Goal: Task Accomplishment & Management: Manage account settings

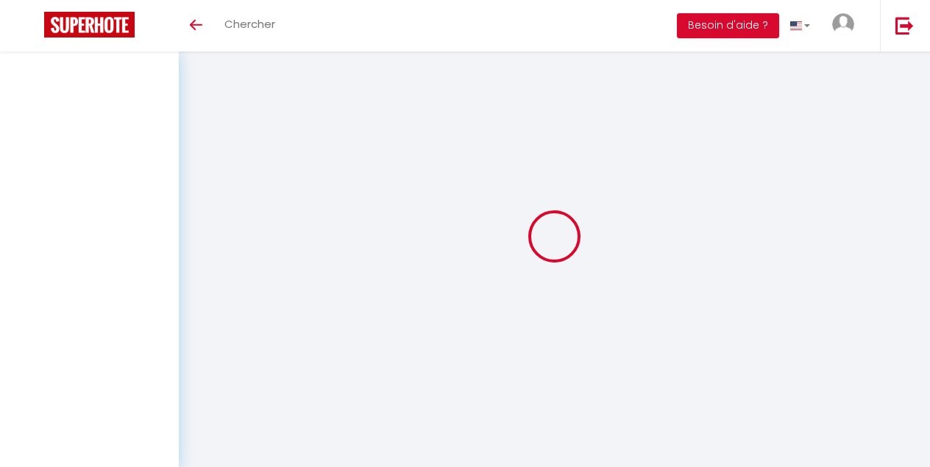
select select
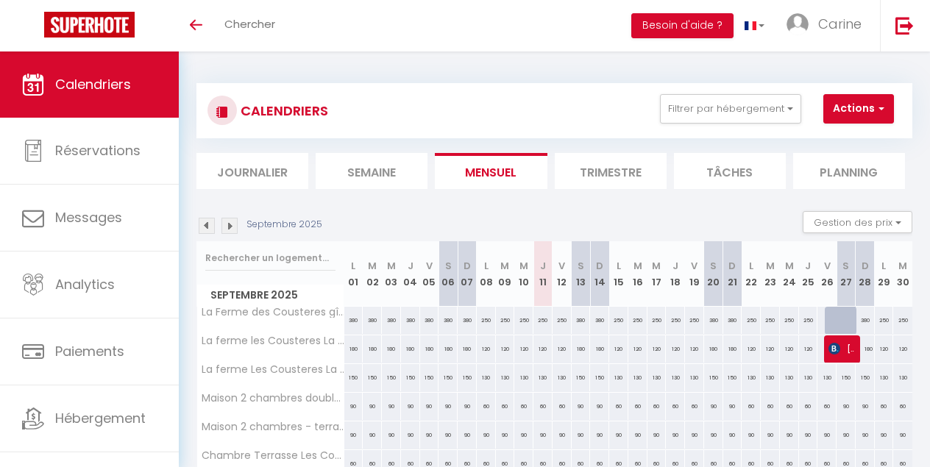
select select
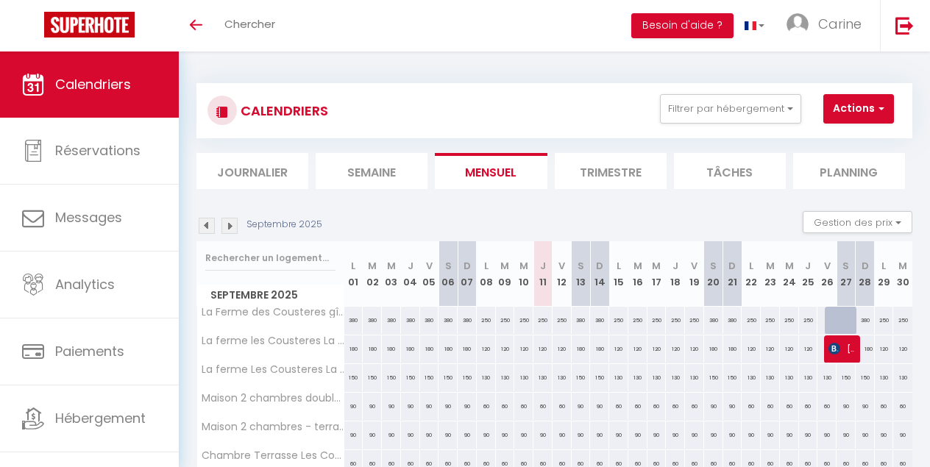
select select
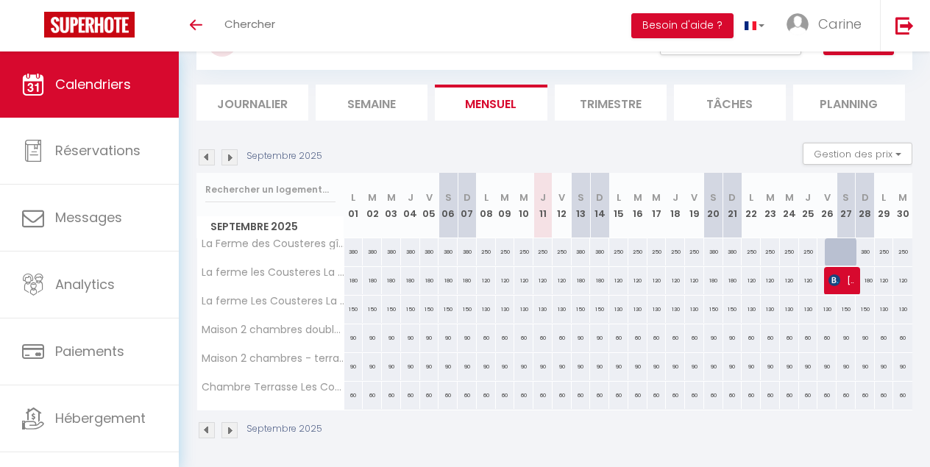
scroll to position [71, 0]
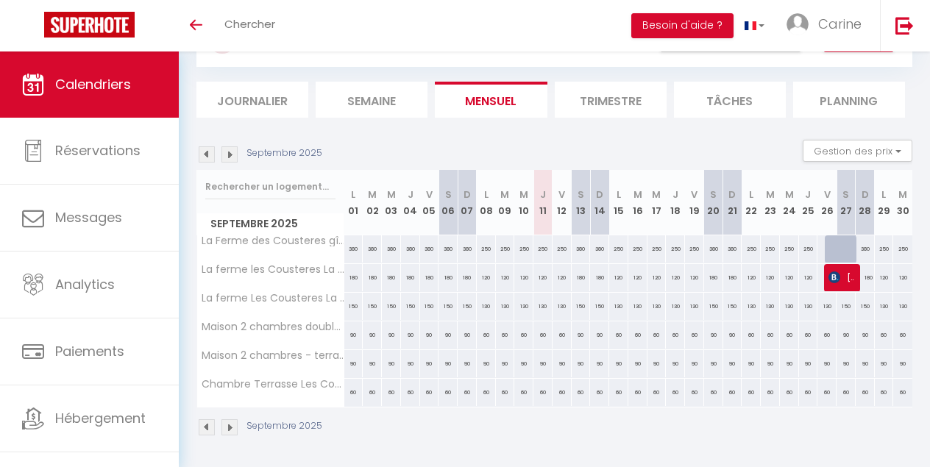
click at [845, 272] on span "[PERSON_NAME]" at bounding box center [842, 277] width 26 height 28
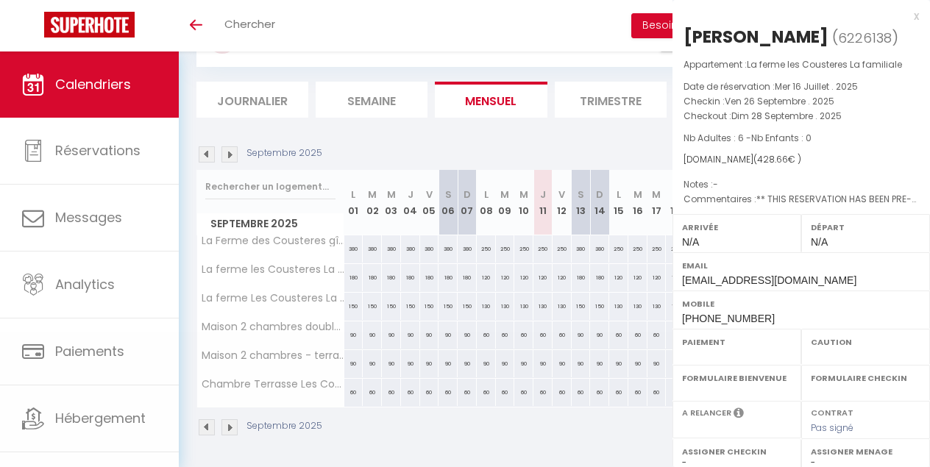
select select "OK"
select select "KO"
select select "0"
select select "1"
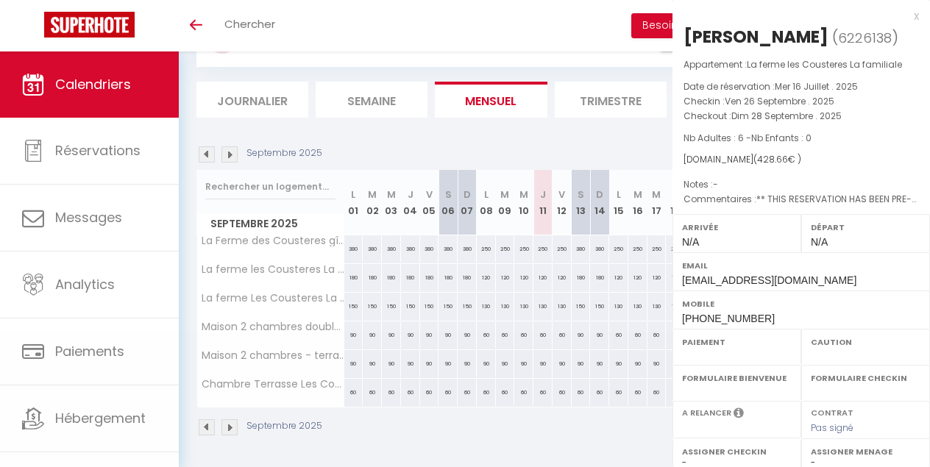
select select
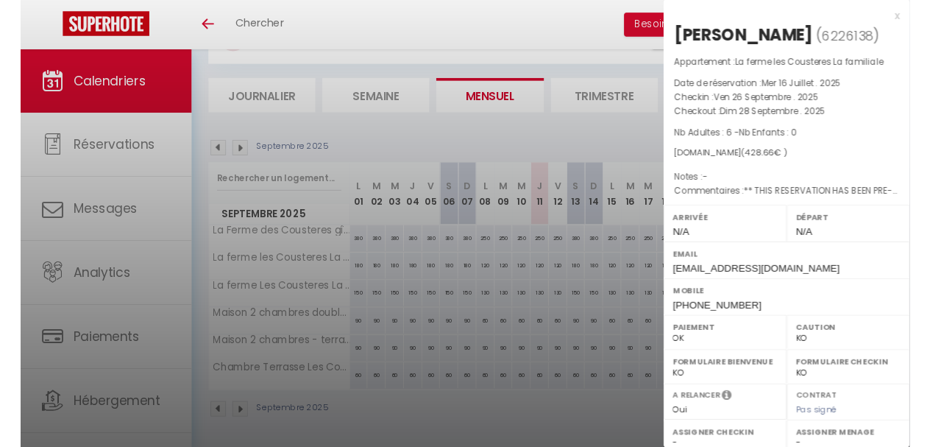
scroll to position [0, 0]
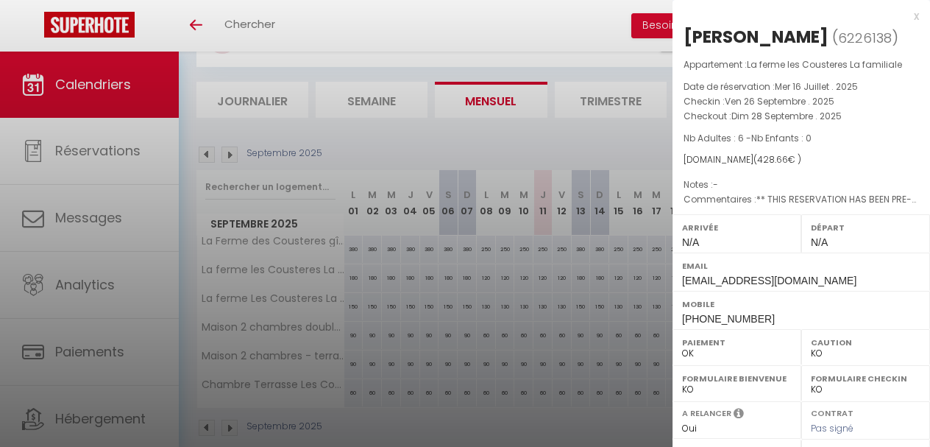
click at [918, 17] on div "x" at bounding box center [796, 16] width 247 height 18
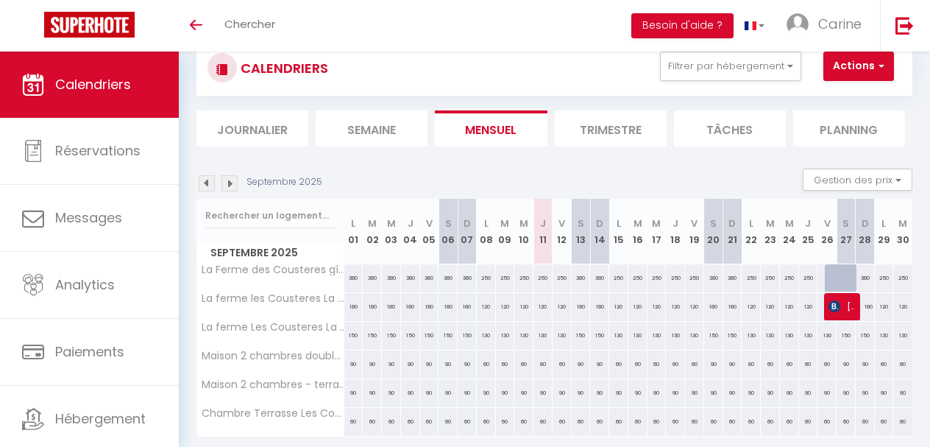
scroll to position [26, 0]
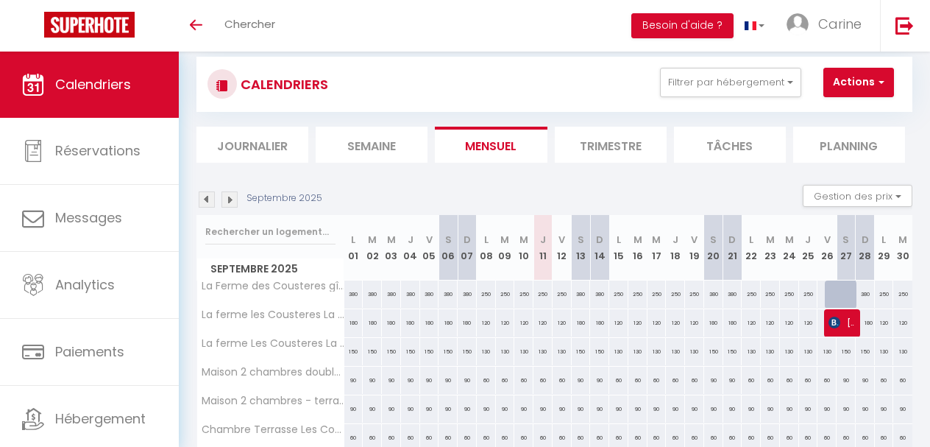
click at [873, 84] on button "Actions" at bounding box center [858, 82] width 71 height 29
drag, startPoint x: 556, startPoint y: 70, endPoint x: 564, endPoint y: 96, distance: 27.2
click at [558, 69] on div "CALENDRIERS Filtrer par hébergement La ferme les Cousteres La Ferme des Couster…" at bounding box center [555, 84] width 694 height 33
click at [763, 87] on button "Filtrer par hébergement" at bounding box center [730, 82] width 141 height 29
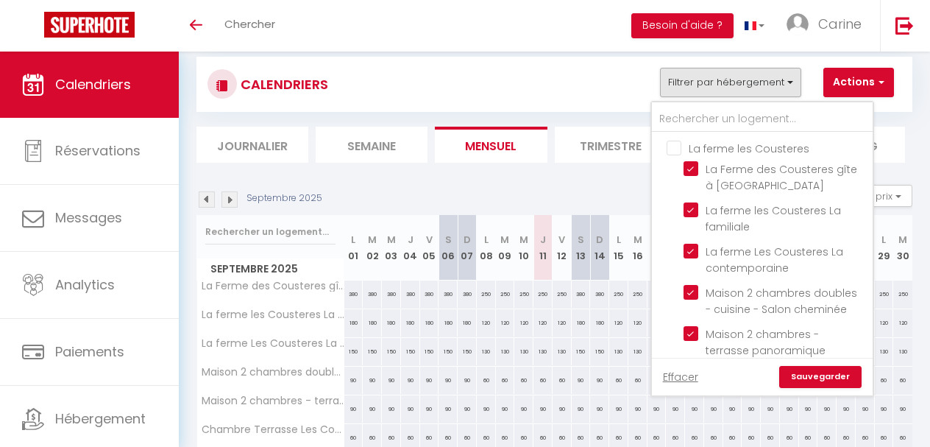
click at [672, 149] on input "La ferme les Cousteres" at bounding box center [777, 147] width 221 height 15
checkbox input "true"
checkbox input "false"
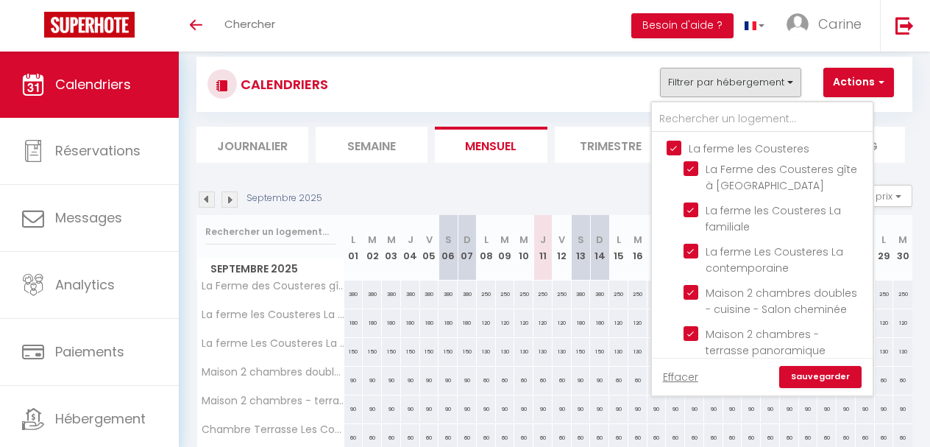
checkbox input "false"
click at [672, 149] on input "La ferme les Cousteres" at bounding box center [777, 147] width 221 height 15
checkbox input "false"
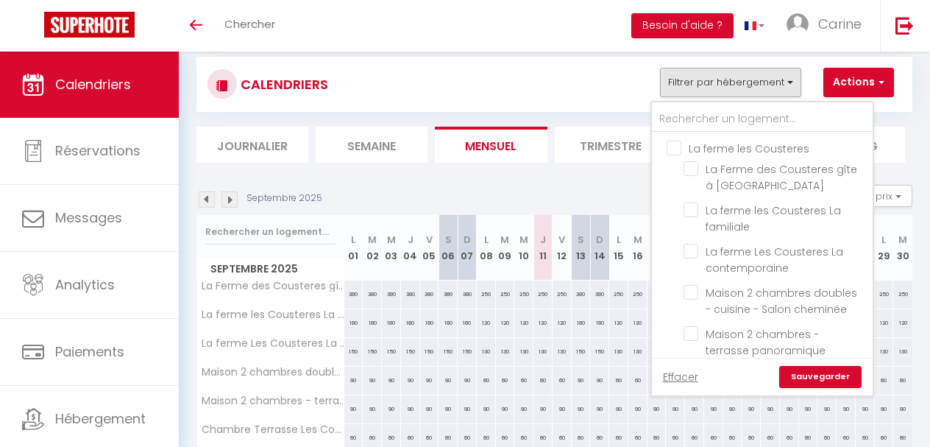
checkbox input "false"
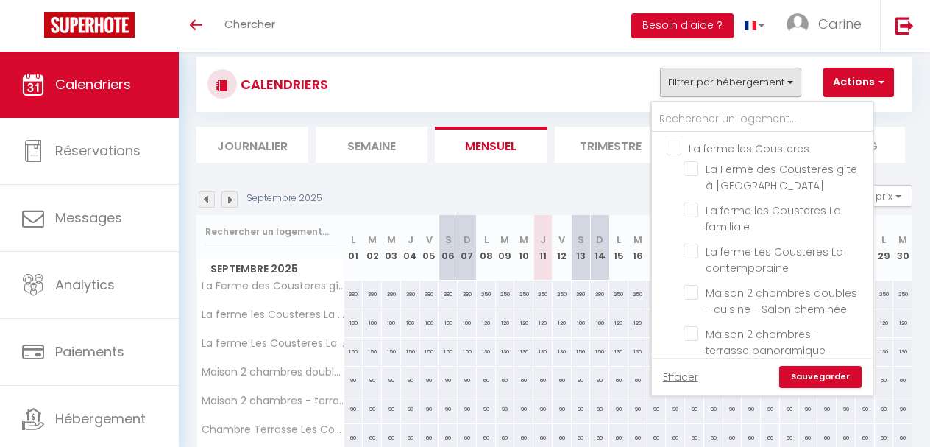
checkbox input "false"
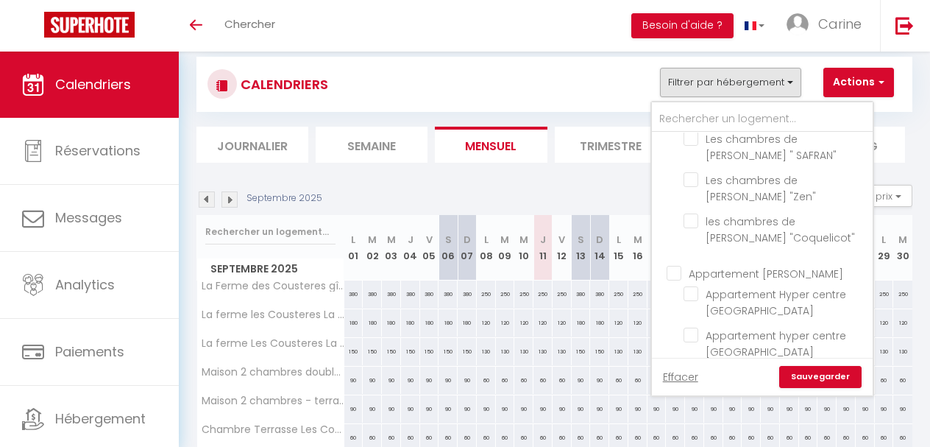
scroll to position [308, 0]
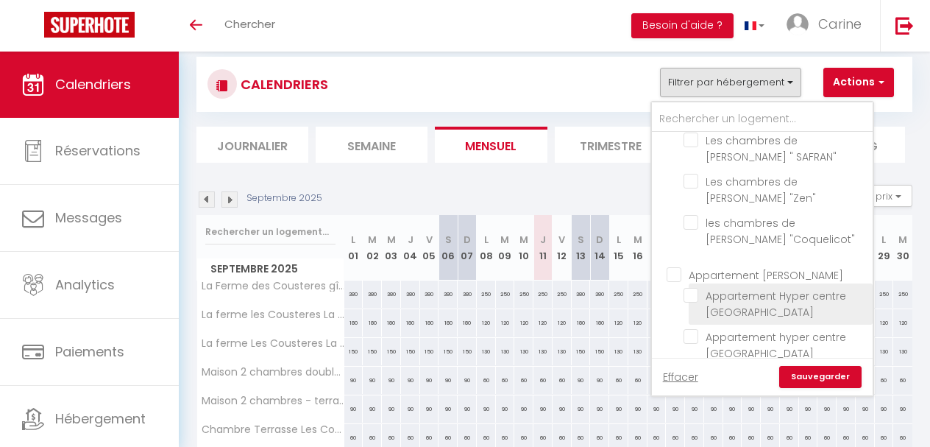
click at [692, 288] on input "Appartement Hyper centre [GEOGRAPHIC_DATA]" at bounding box center [776, 295] width 184 height 15
checkbox input "true"
checkbox input "false"
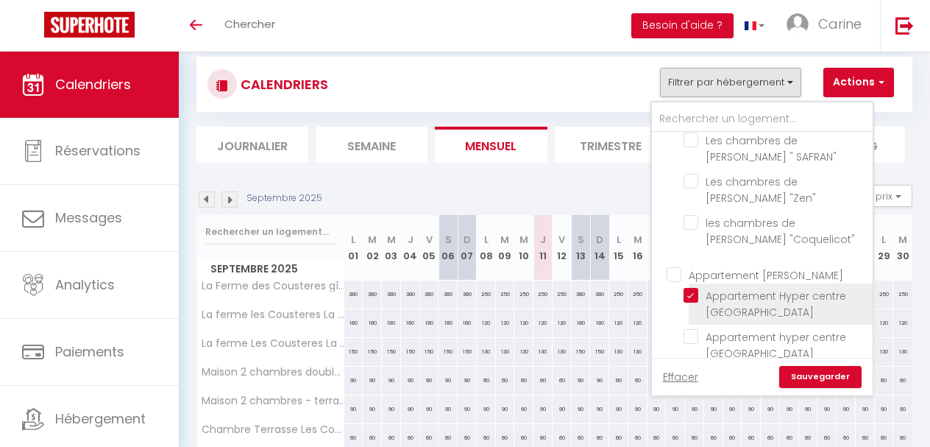
checkbox input "false"
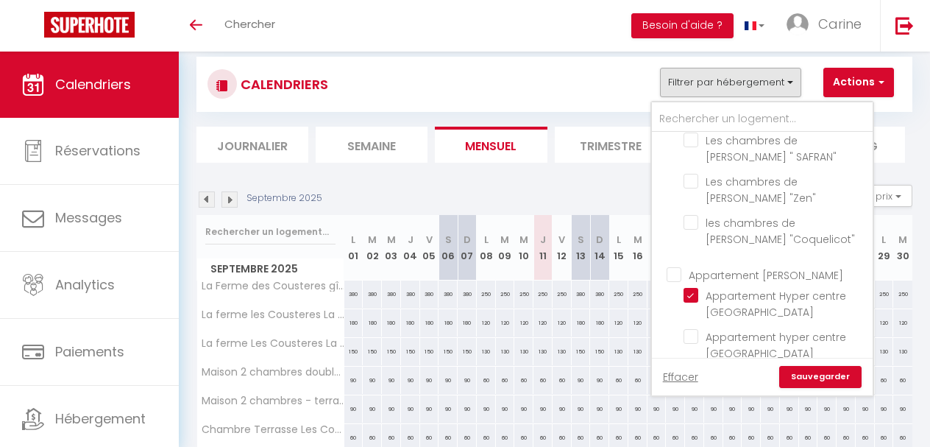
click at [840, 369] on link "Sauvegarder" at bounding box center [820, 377] width 82 height 22
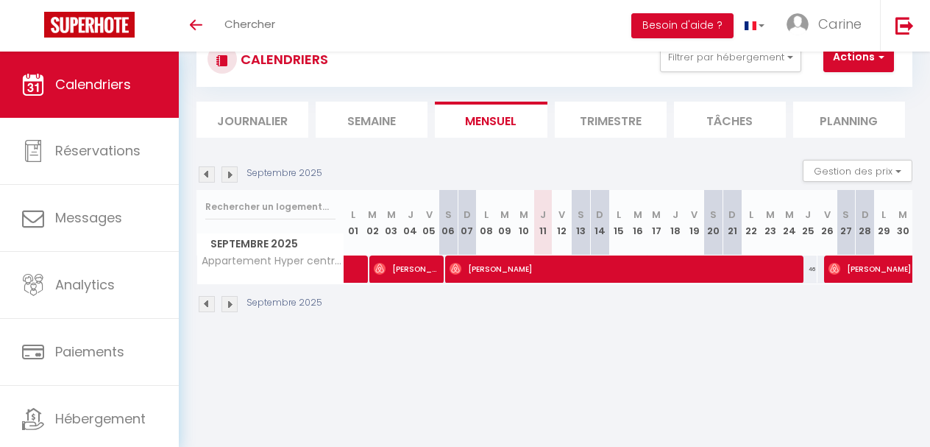
scroll to position [52, 0]
click at [405, 264] on span "[PERSON_NAME]" at bounding box center [406, 269] width 64 height 28
select select "OK"
select select "45291"
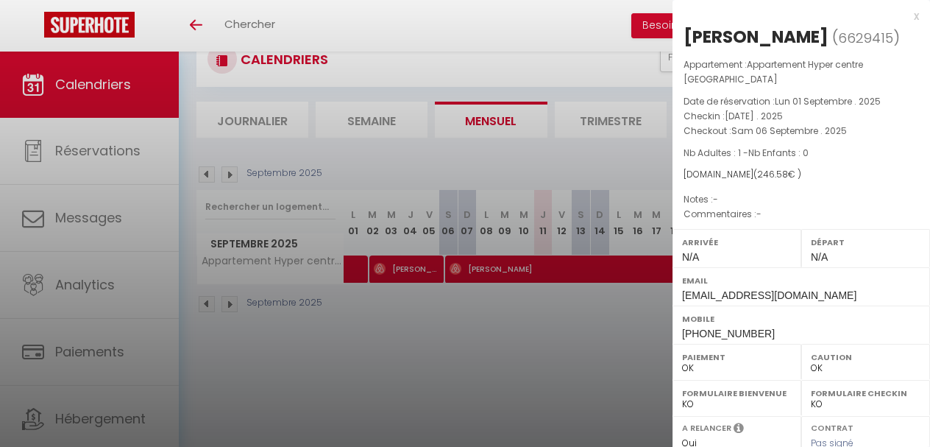
click at [918, 14] on div "x" at bounding box center [796, 16] width 247 height 18
checkbox input "false"
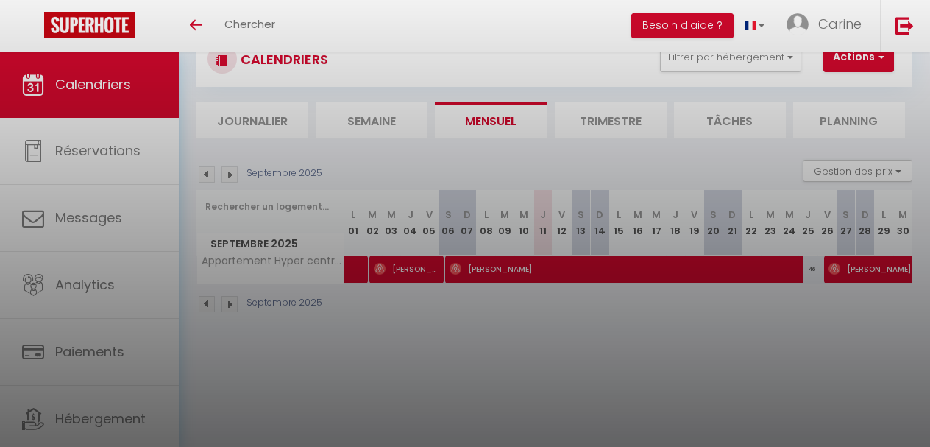
click at [918, 14] on div at bounding box center [465, 223] width 930 height 447
checkbox input "false"
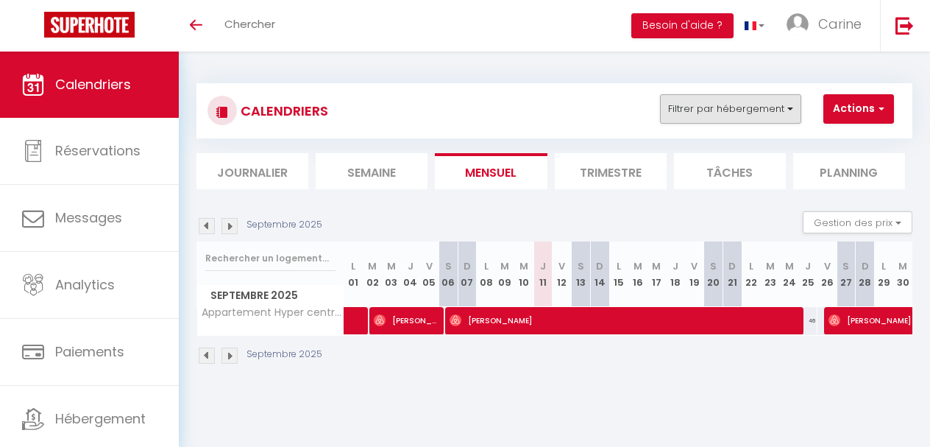
scroll to position [0, 0]
click at [783, 105] on button "Filtrer par hébergement" at bounding box center [730, 108] width 141 height 29
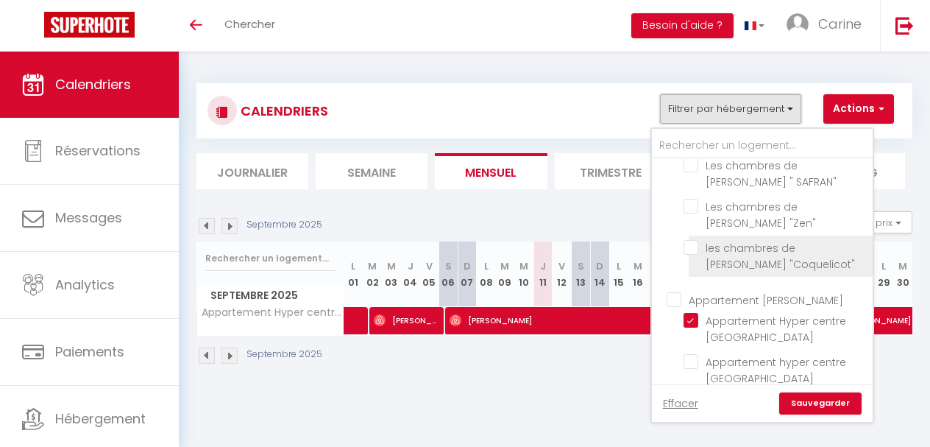
scroll to position [308, 0]
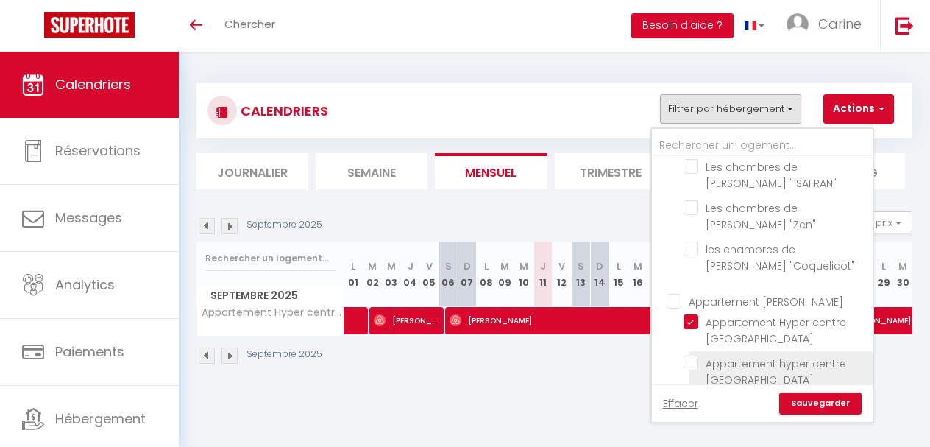
click at [695, 355] on input "Appartement hyper centre [GEOGRAPHIC_DATA]" at bounding box center [776, 362] width 184 height 15
checkbox input "true"
checkbox input "false"
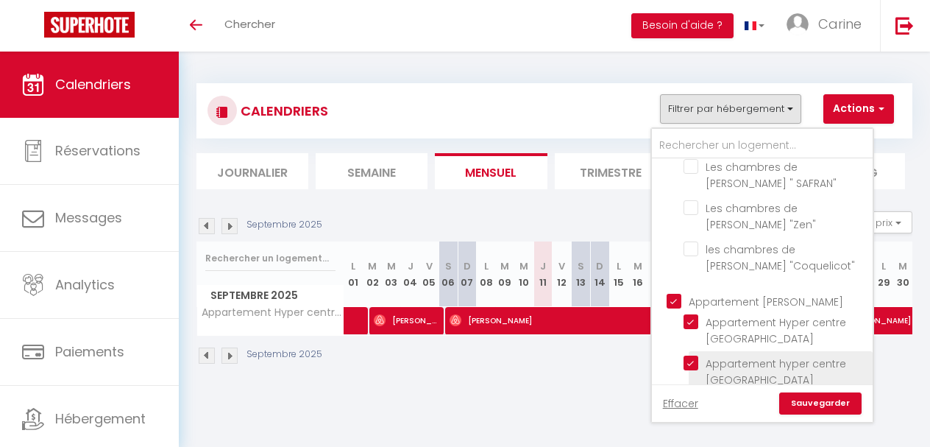
checkbox input "true"
click at [697, 355] on input "Appartement hyper centre [GEOGRAPHIC_DATA]" at bounding box center [776, 362] width 184 height 15
checkbox input "false"
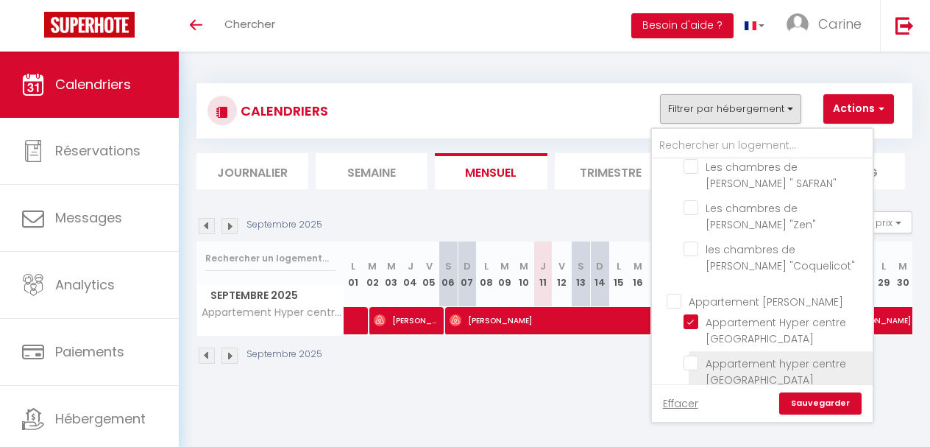
checkbox input "false"
click at [580, 352] on div "Septembre 2025" at bounding box center [554, 357] width 716 height 43
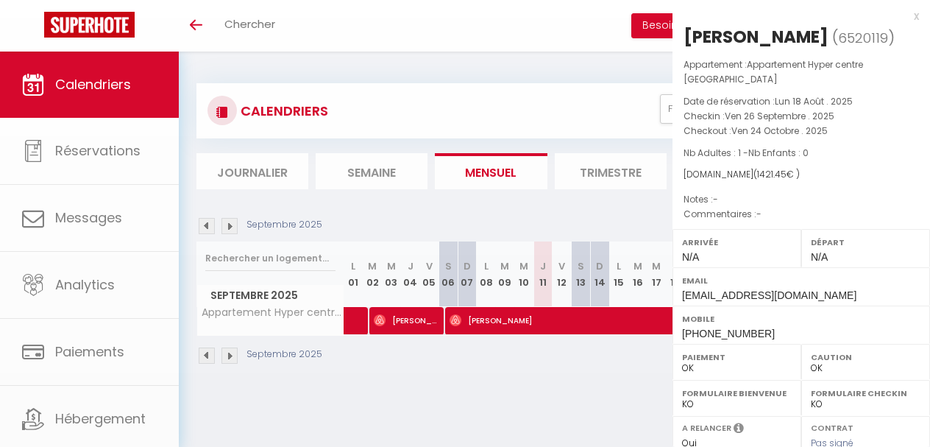
click at [856, 321] on body "🟢 Des questions ou besoin d'assistance pour la migration AirBnB? Connectez-vous…" at bounding box center [465, 275] width 930 height 447
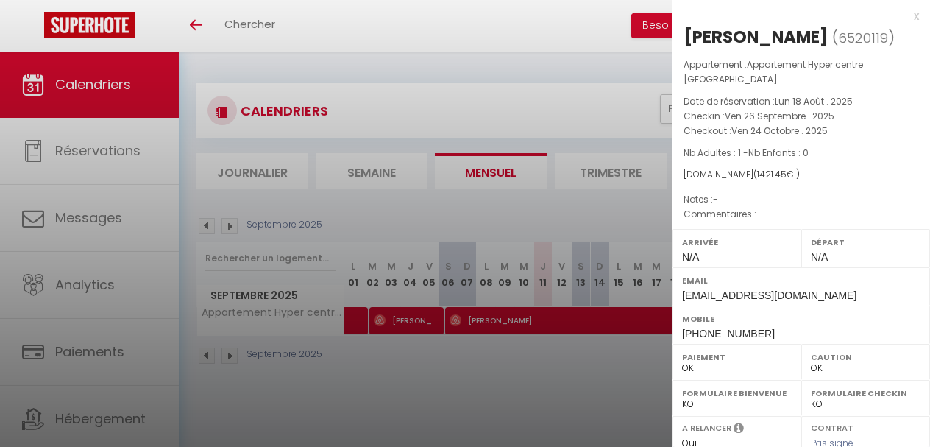
click at [594, 350] on div at bounding box center [465, 223] width 930 height 447
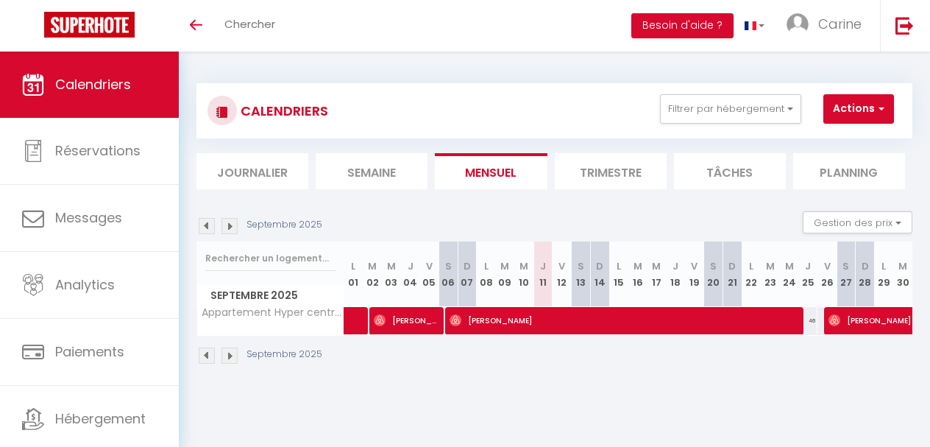
click at [230, 229] on img at bounding box center [230, 226] width 16 height 16
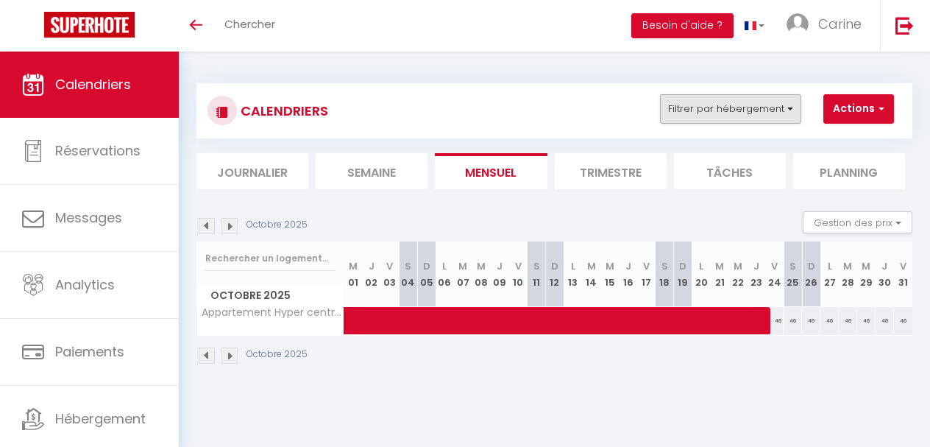
click at [758, 104] on button "Filtrer par hébergement" at bounding box center [730, 108] width 141 height 29
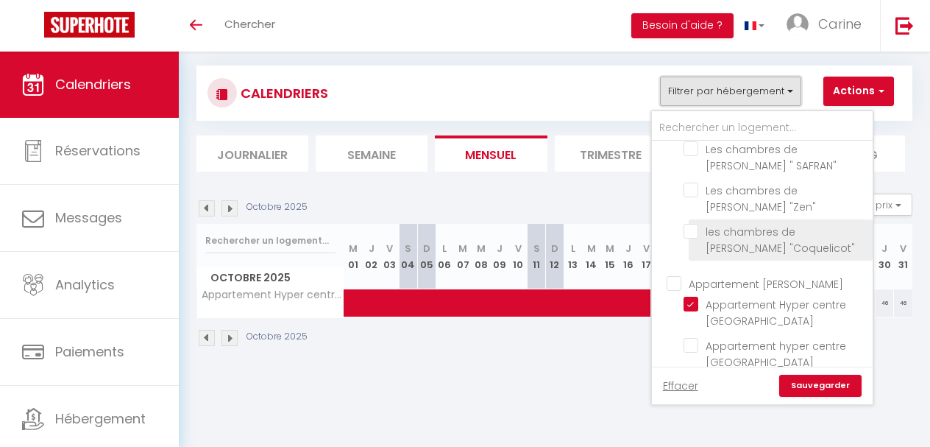
scroll to position [27, 0]
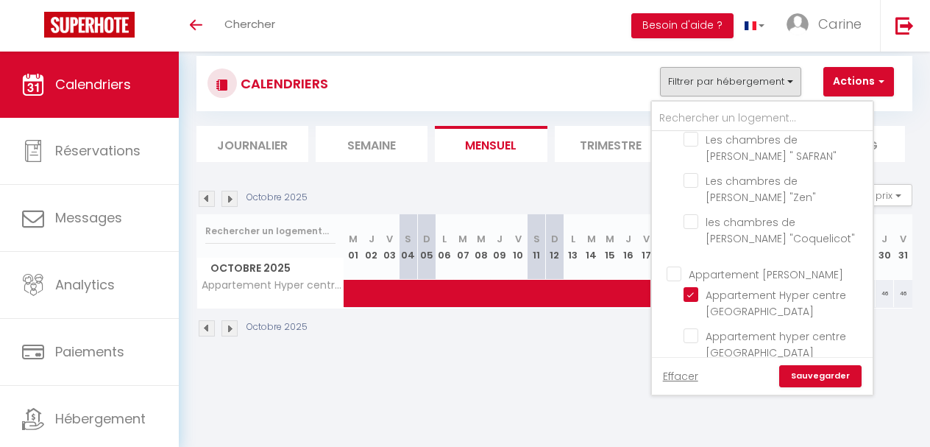
click at [682, 315] on ul "Appartement [PERSON_NAME] Hyper centre Daurade Appartement hyper centre [GEOGRA…" at bounding box center [762, 315] width 221 height 114
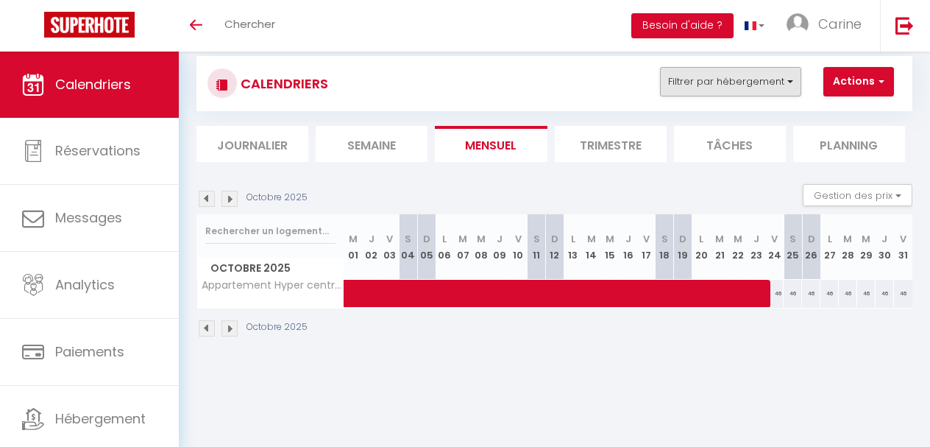
click at [760, 88] on button "Filtrer par hébergement" at bounding box center [730, 81] width 141 height 29
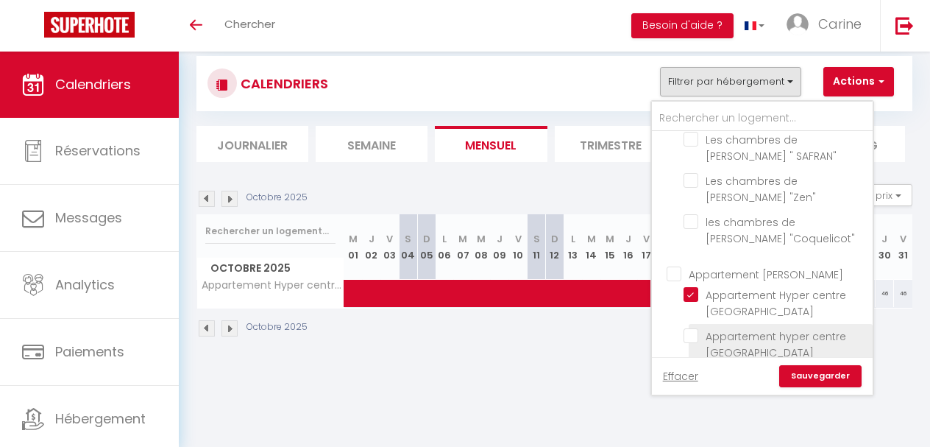
click at [698, 328] on input "Appartement hyper centre [GEOGRAPHIC_DATA]" at bounding box center [776, 335] width 184 height 15
checkbox input "true"
checkbox input "false"
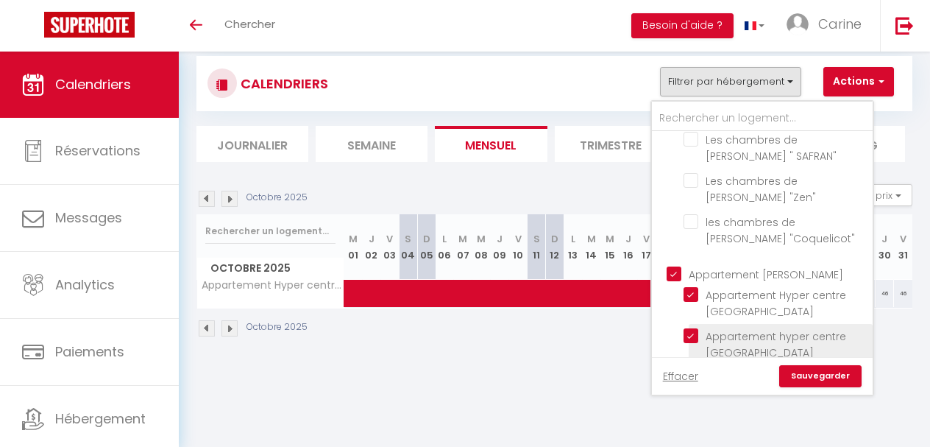
checkbox input "true"
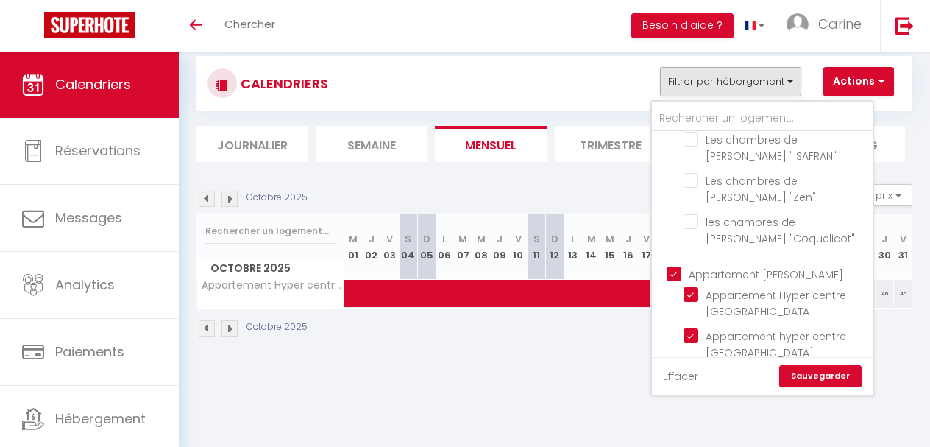
click at [821, 371] on link "Sauvegarder" at bounding box center [820, 376] width 82 height 22
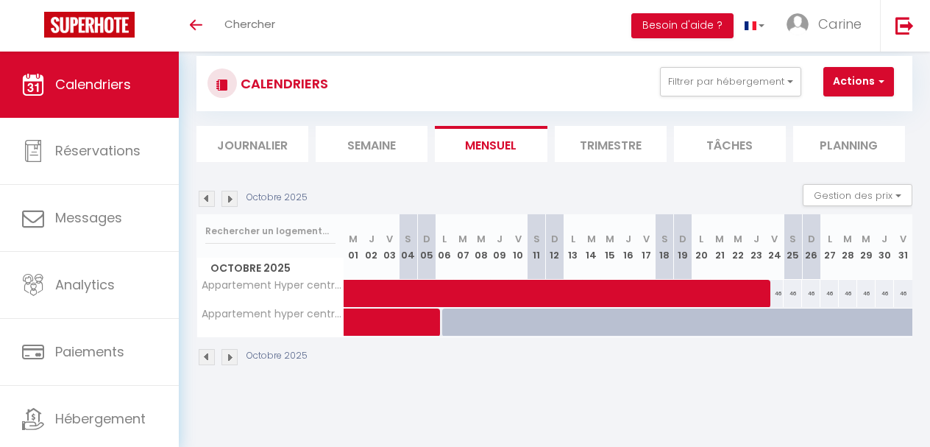
click at [205, 197] on img at bounding box center [207, 199] width 16 height 16
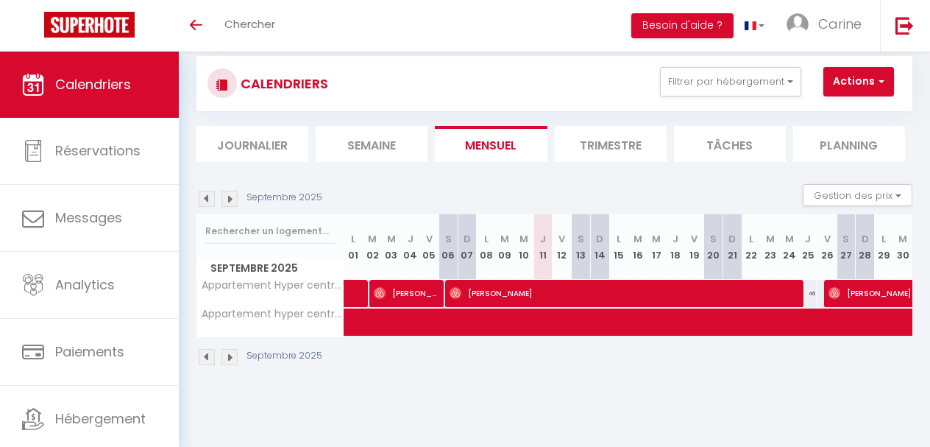
click at [238, 199] on div "Septembre 2025" at bounding box center [261, 199] width 130 height 16
click at [233, 199] on img at bounding box center [230, 199] width 16 height 16
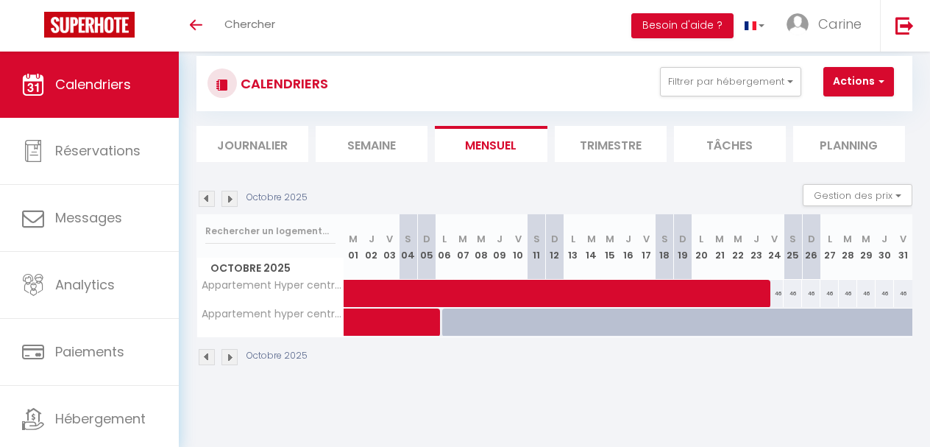
click at [533, 322] on div at bounding box center [537, 322] width 18 height 28
type input "49"
type input "[DATE]"
type input "Dim 12 Octobre 2025"
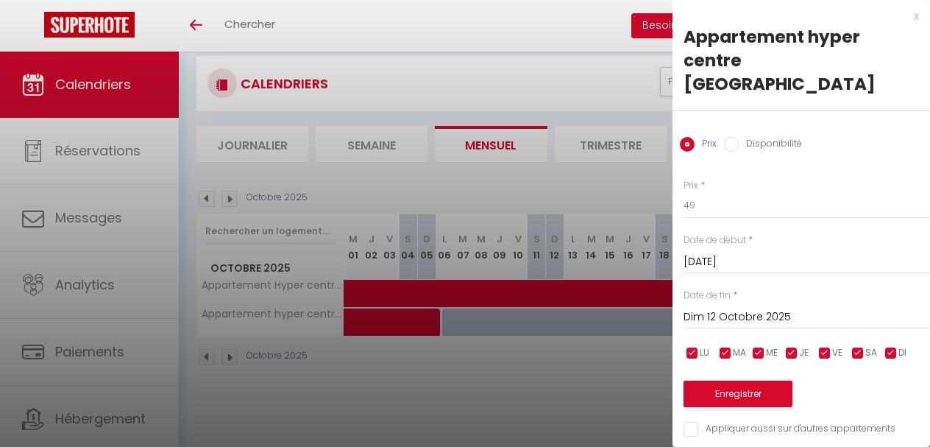
drag, startPoint x: 530, startPoint y: 322, endPoint x: 494, endPoint y: 351, distance: 46.1
click at [529, 324] on div at bounding box center [465, 223] width 930 height 447
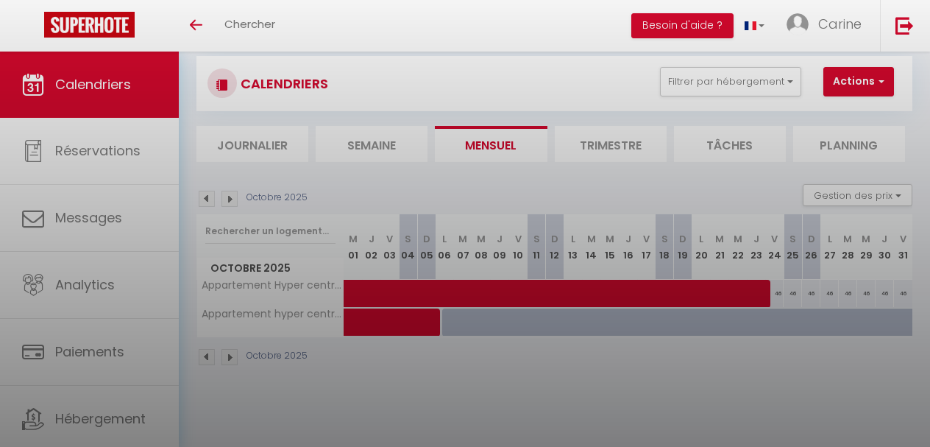
click at [487, 361] on div at bounding box center [465, 223] width 930 height 447
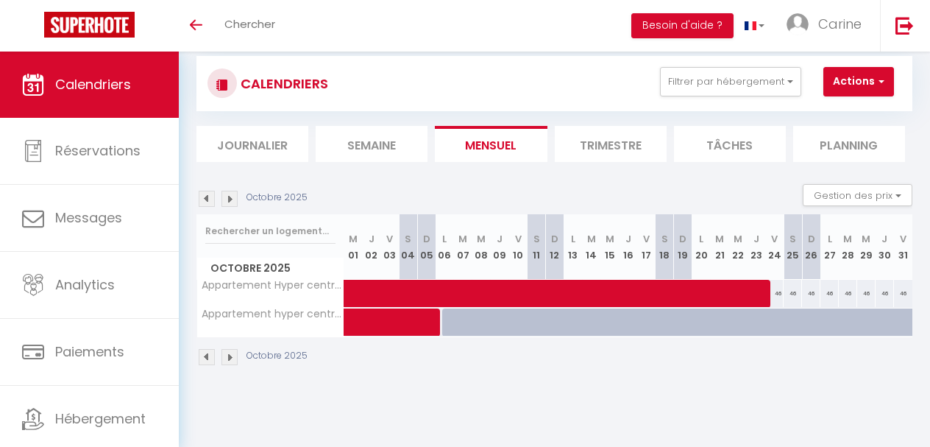
scroll to position [0, 0]
click at [230, 194] on img at bounding box center [230, 199] width 16 height 16
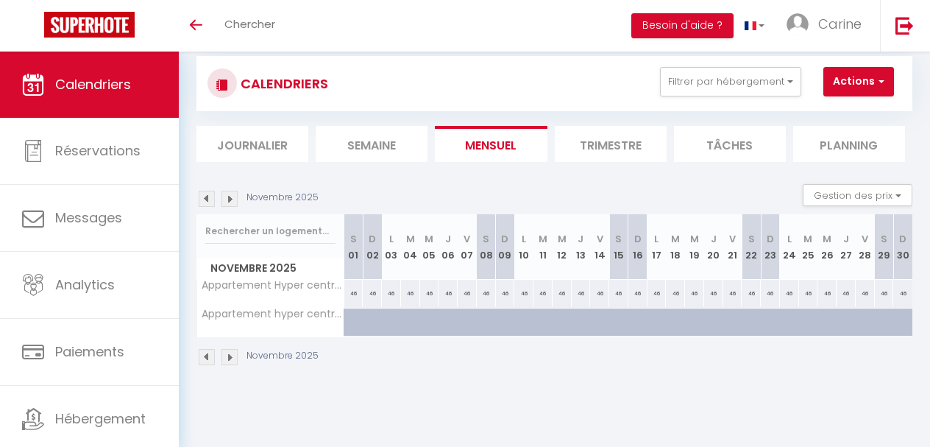
click at [230, 194] on img at bounding box center [230, 199] width 16 height 16
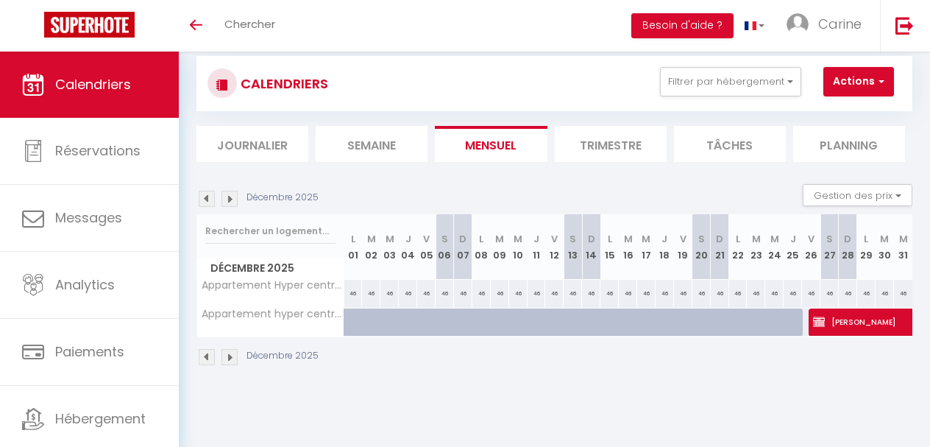
click at [209, 197] on img at bounding box center [207, 199] width 16 height 16
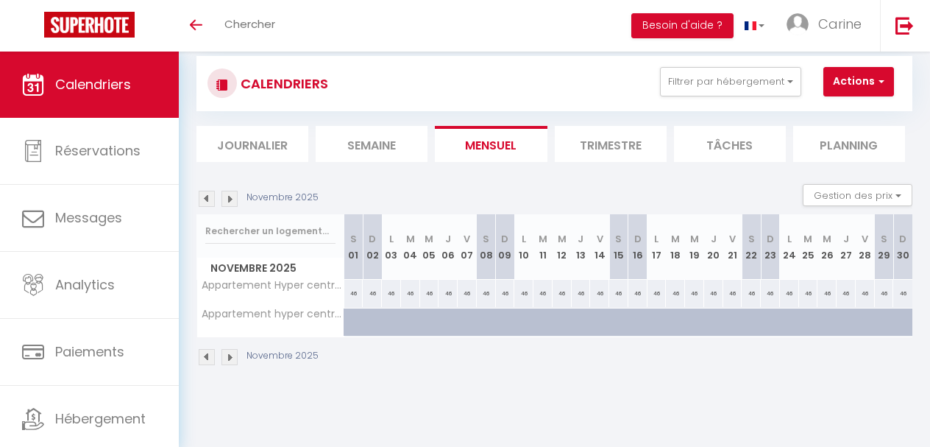
click at [209, 197] on img at bounding box center [207, 199] width 16 height 16
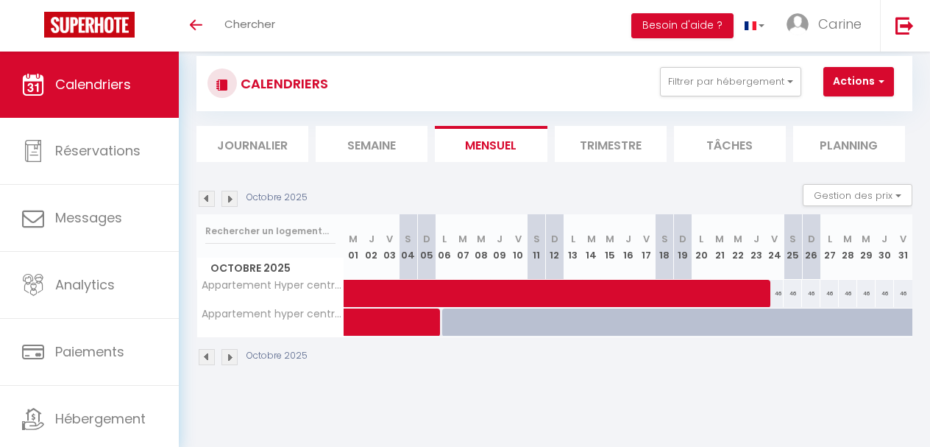
click at [472, 324] on span at bounding box center [439, 322] width 169 height 28
select select "KO"
select select
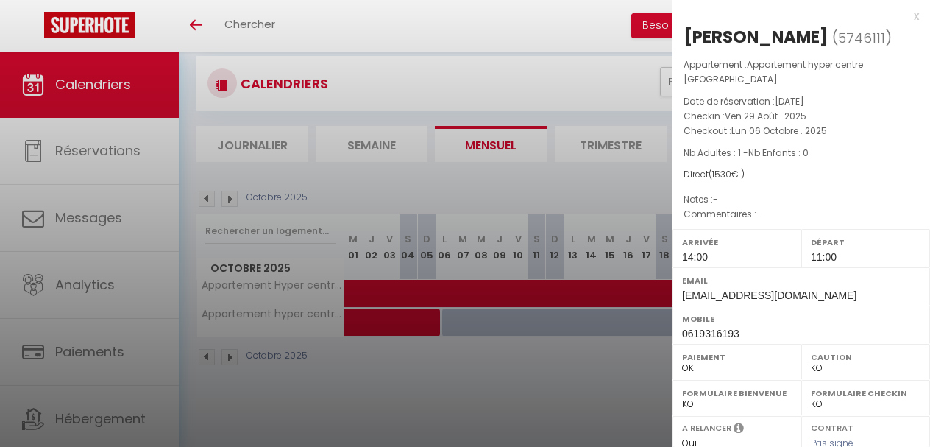
click at [525, 341] on div at bounding box center [465, 223] width 930 height 447
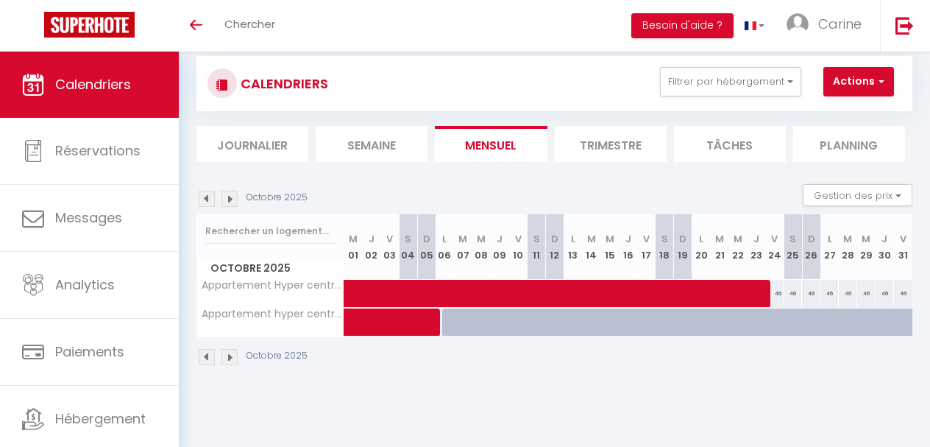
click at [461, 316] on span at bounding box center [439, 322] width 169 height 28
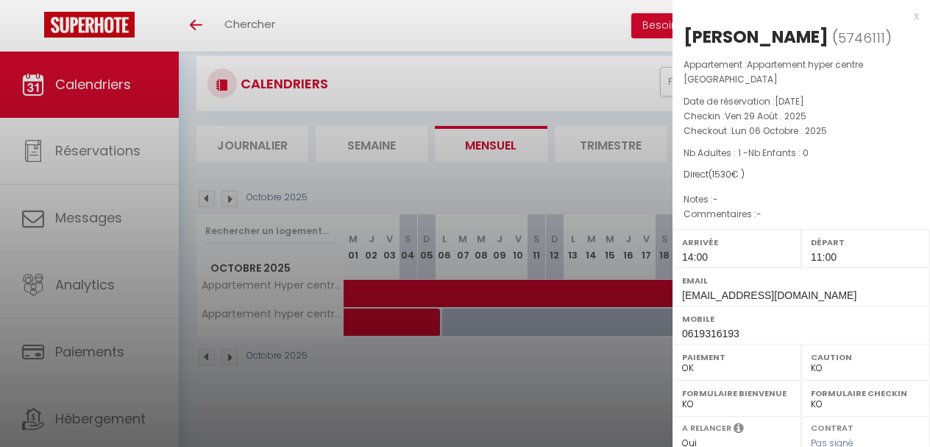
drag, startPoint x: 610, startPoint y: 75, endPoint x: 597, endPoint y: 112, distance: 39.1
click at [610, 75] on div at bounding box center [465, 223] width 930 height 447
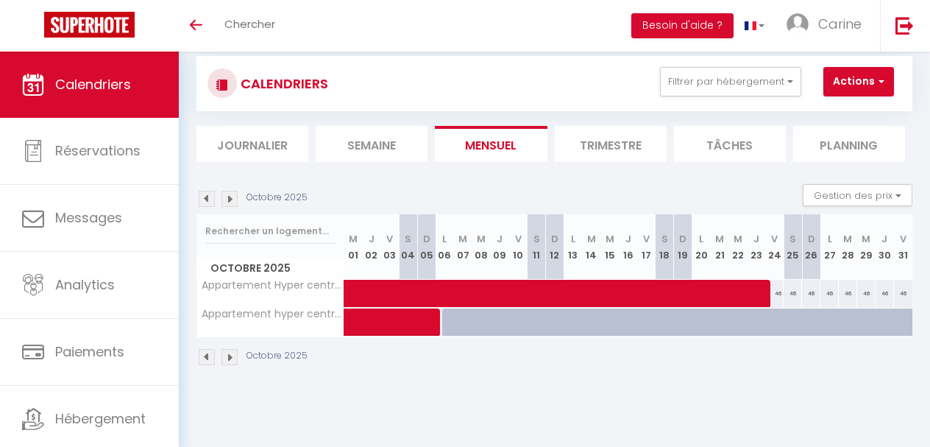
click at [520, 321] on span at bounding box center [439, 322] width 169 height 28
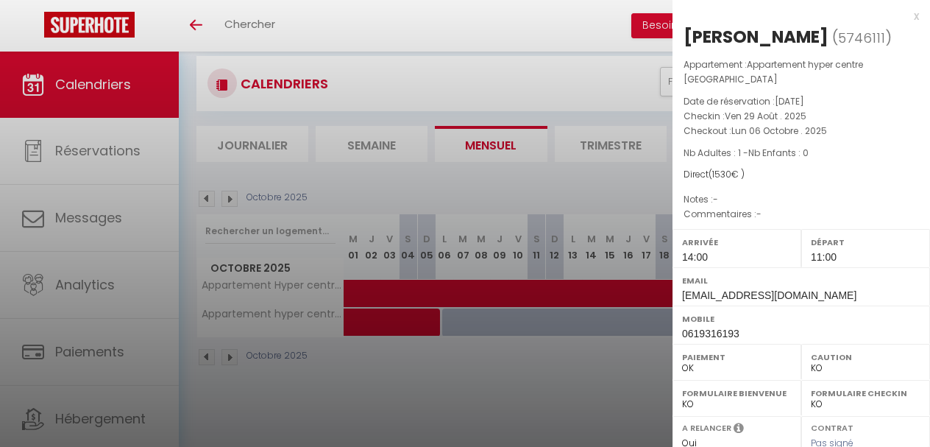
click at [402, 322] on div at bounding box center [465, 223] width 930 height 447
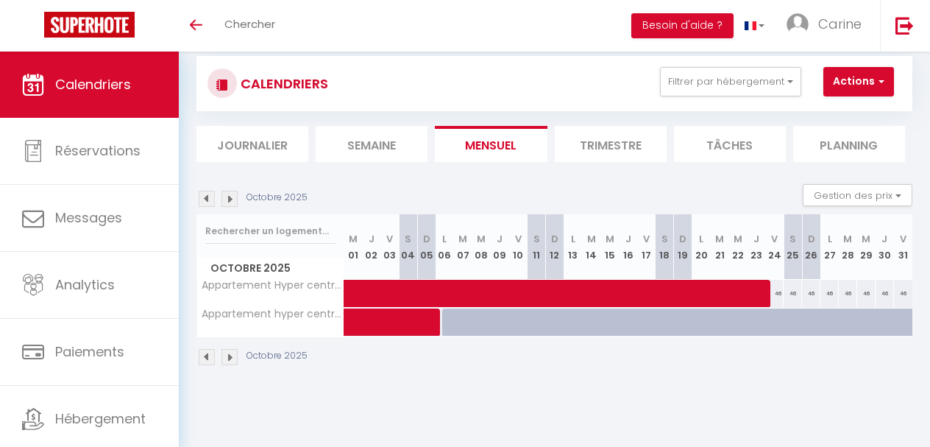
click at [402, 322] on span at bounding box center [439, 322] width 169 height 28
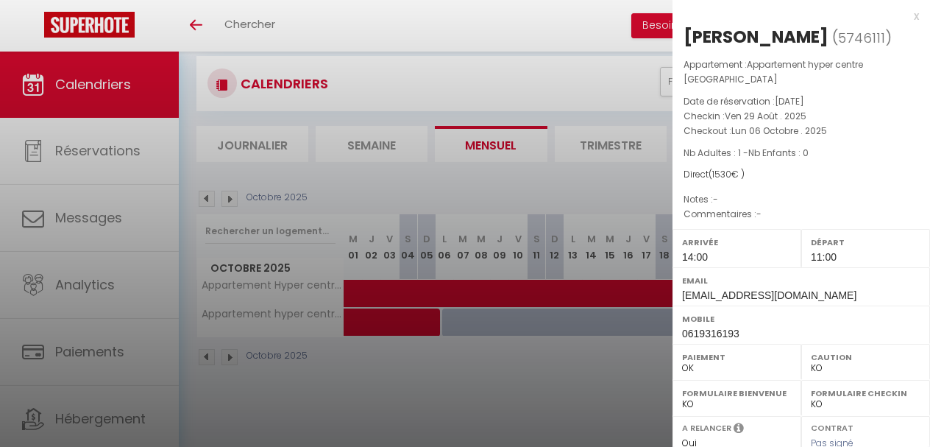
click at [506, 358] on div at bounding box center [465, 223] width 930 height 447
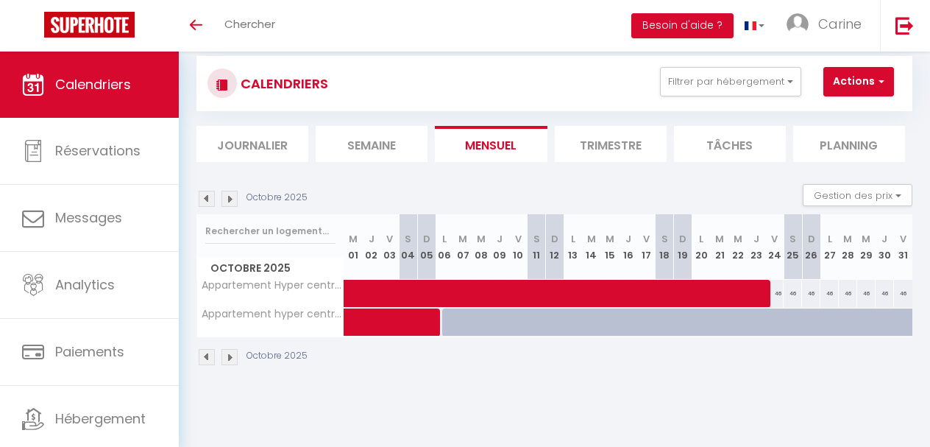
click at [811, 323] on div at bounding box center [818, 330] width 18 height 28
type input "49"
type input "Dim 26 Octobre 2025"
type input "Lun 27 Octobre 2025"
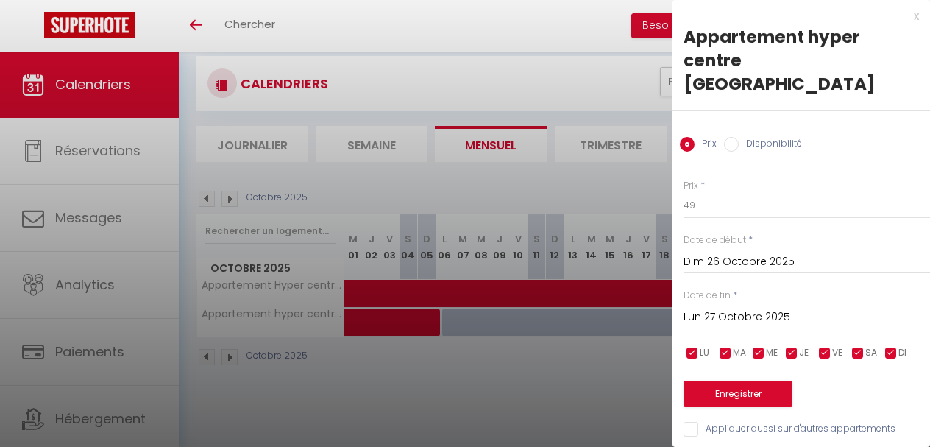
click at [587, 344] on div at bounding box center [465, 223] width 930 height 447
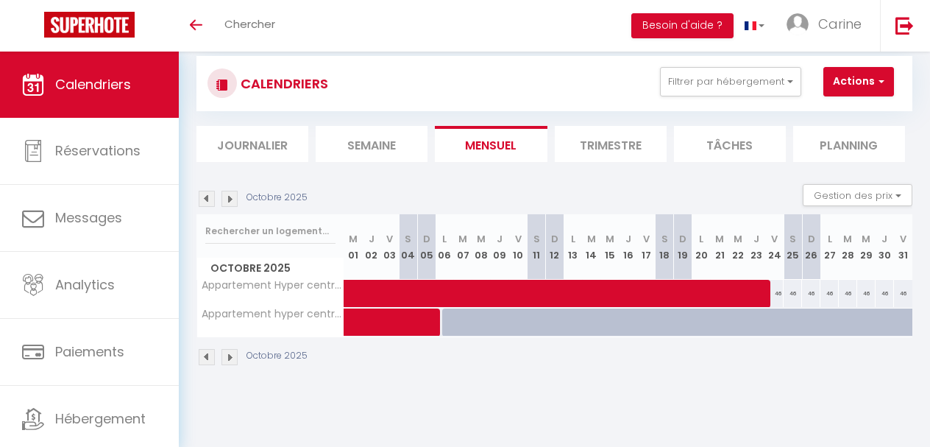
click at [499, 322] on span at bounding box center [439, 322] width 169 height 28
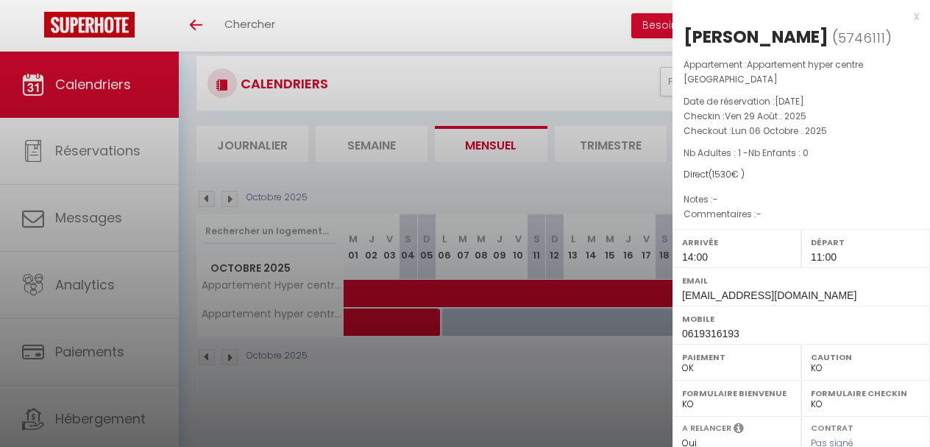
click at [500, 322] on div at bounding box center [465, 223] width 930 height 447
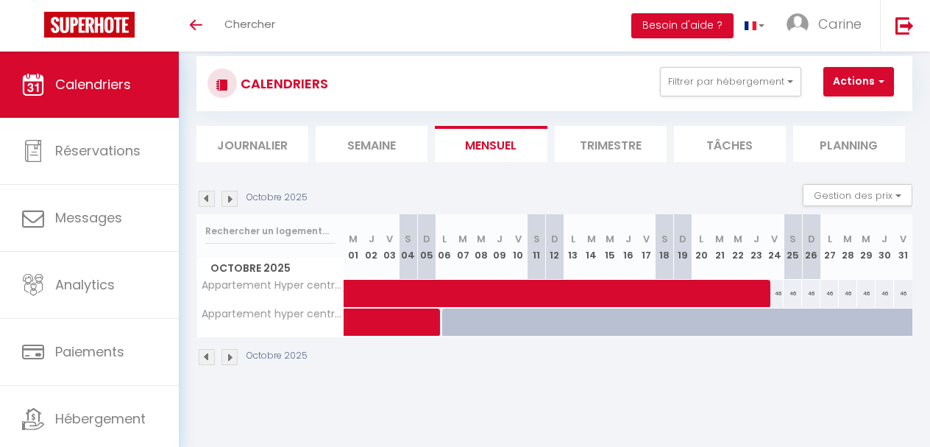
click at [233, 199] on img at bounding box center [230, 199] width 16 height 16
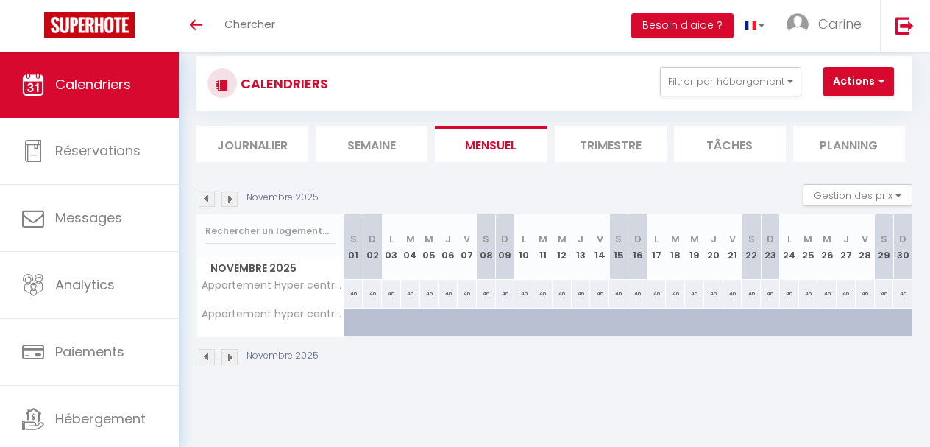
click at [233, 199] on img at bounding box center [230, 199] width 16 height 16
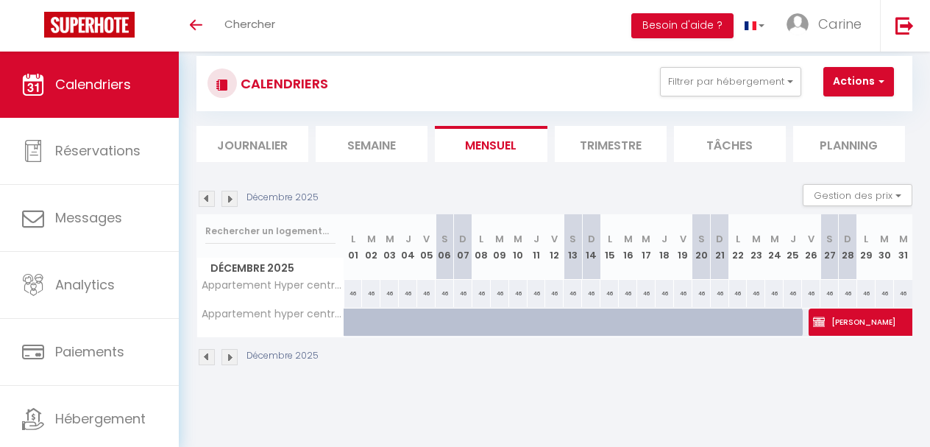
click at [208, 200] on img at bounding box center [207, 199] width 16 height 16
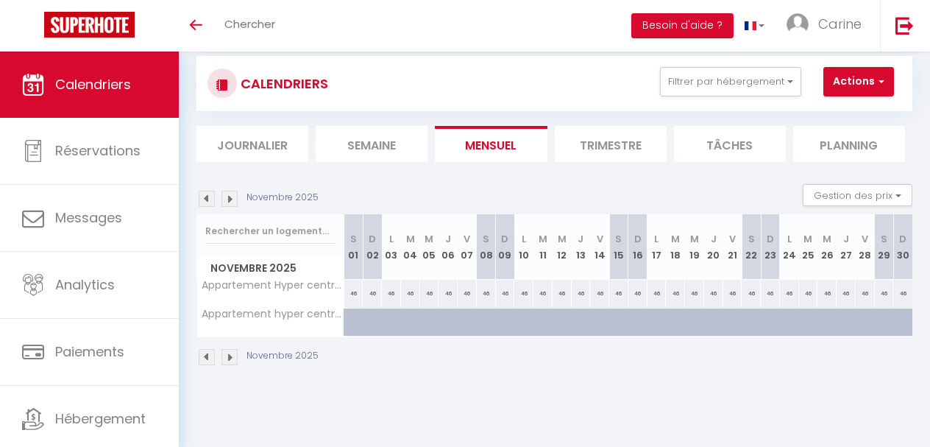
click at [208, 200] on img at bounding box center [207, 199] width 16 height 16
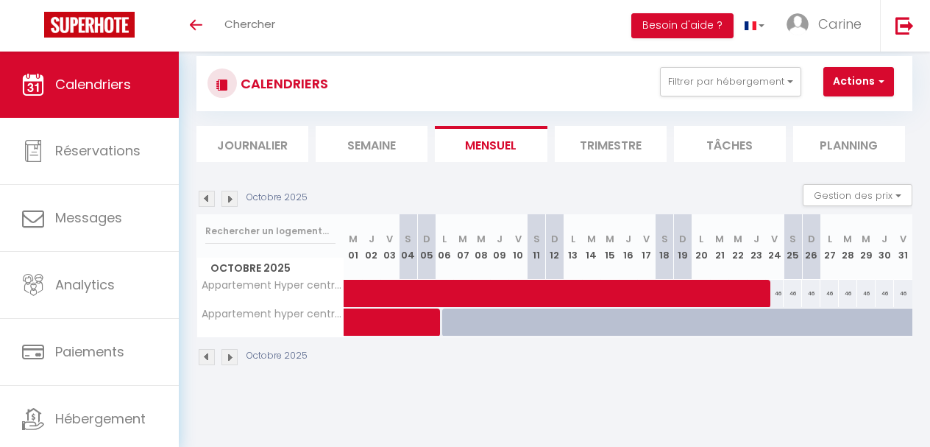
click at [531, 324] on div at bounding box center [537, 322] width 18 height 28
type input "49"
type input "[DATE]"
type input "Dim 12 Octobre 2025"
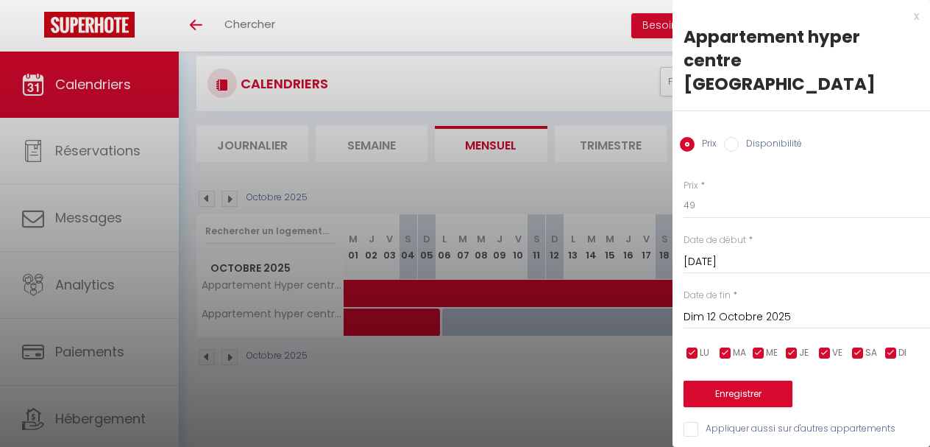
scroll to position [30, 0]
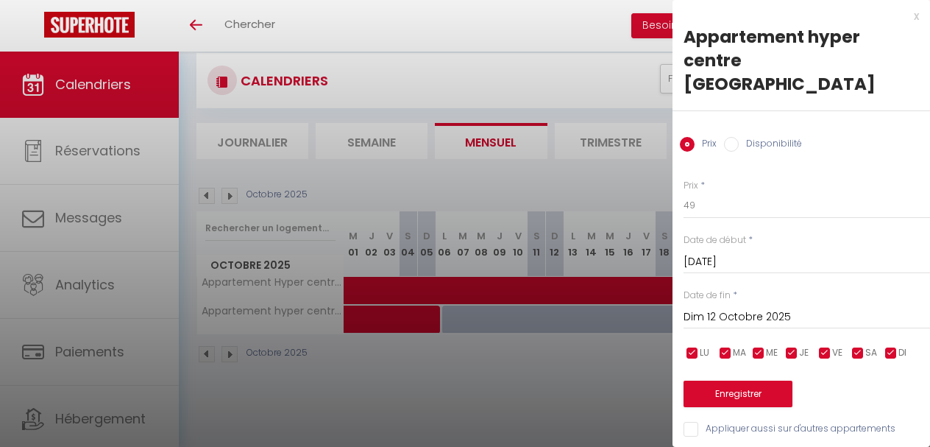
click at [733, 137] on input "Disponibilité" at bounding box center [731, 144] width 15 height 15
radio input "true"
radio input "false"
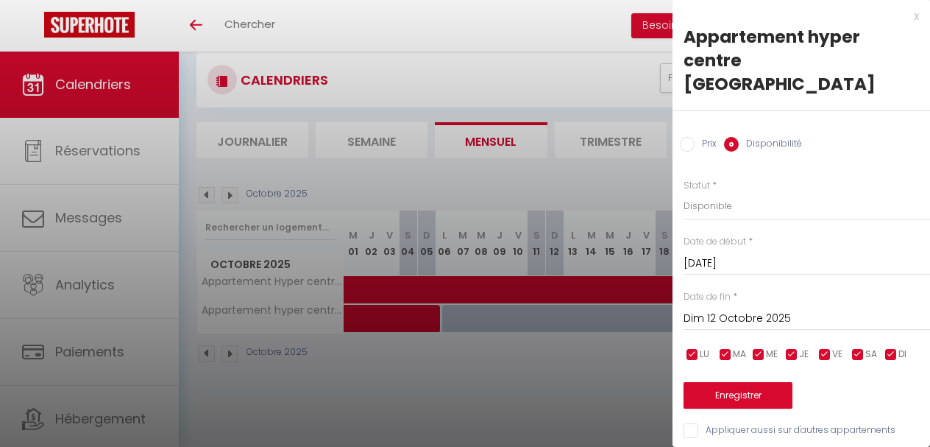
scroll to position [0, 1]
click at [714, 254] on input "[DATE]" at bounding box center [805, 263] width 247 height 19
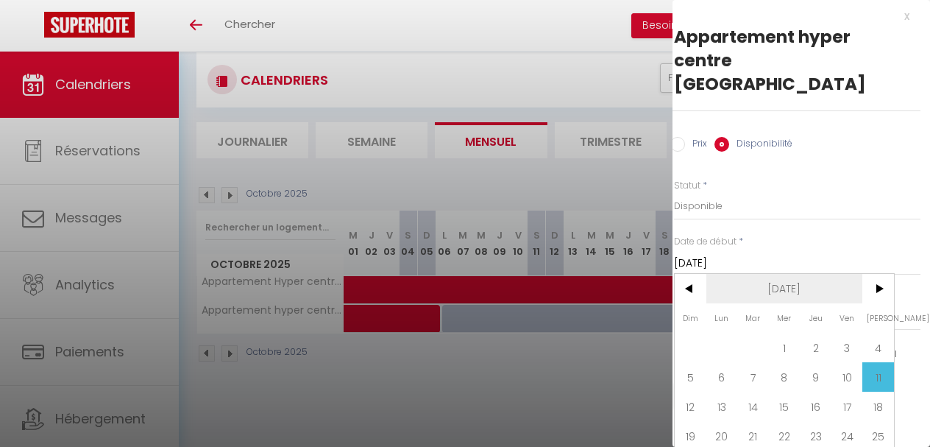
scroll to position [0, 10]
click at [732, 362] on span "6" at bounding box center [722, 376] width 32 height 29
type input "Lun 06 Octobre 2025"
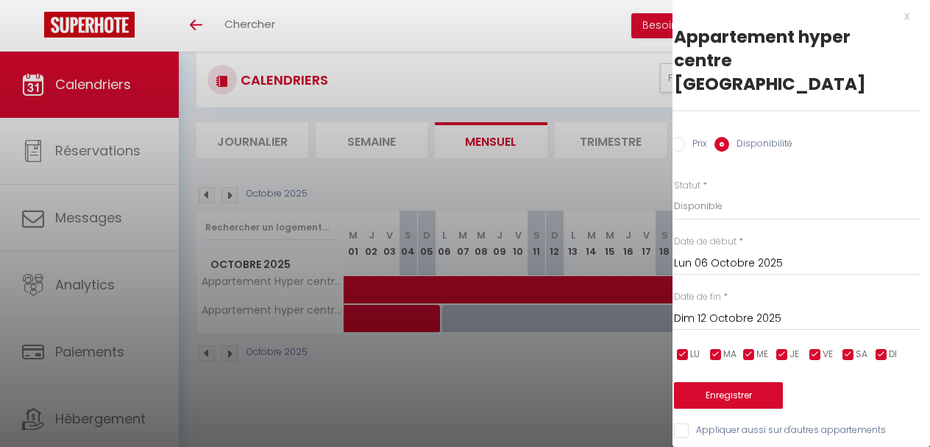
click at [227, 189] on div at bounding box center [465, 223] width 930 height 447
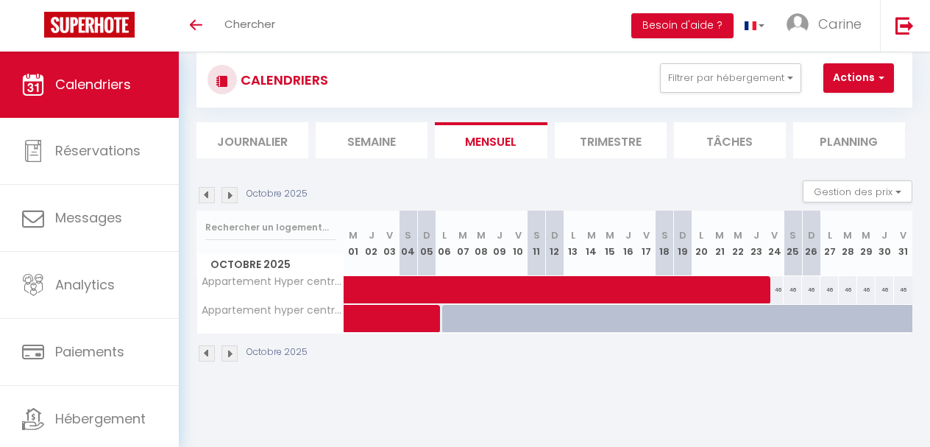
click at [227, 189] on img at bounding box center [230, 195] width 16 height 16
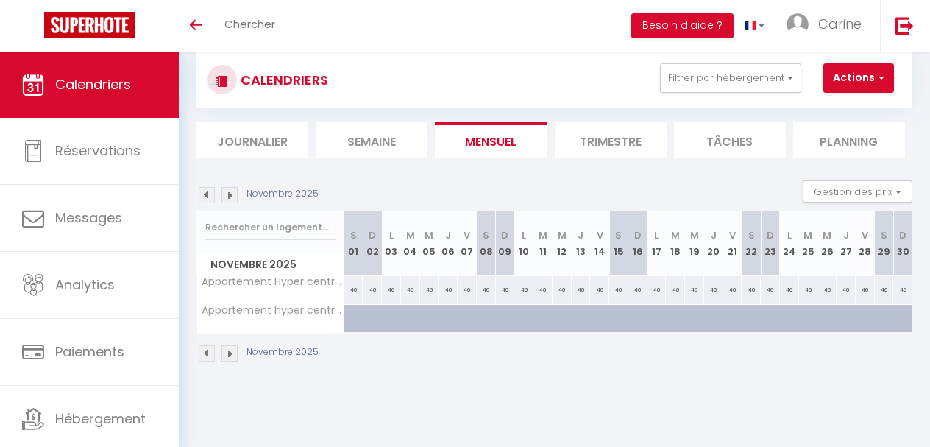
click at [227, 189] on img at bounding box center [230, 195] width 16 height 16
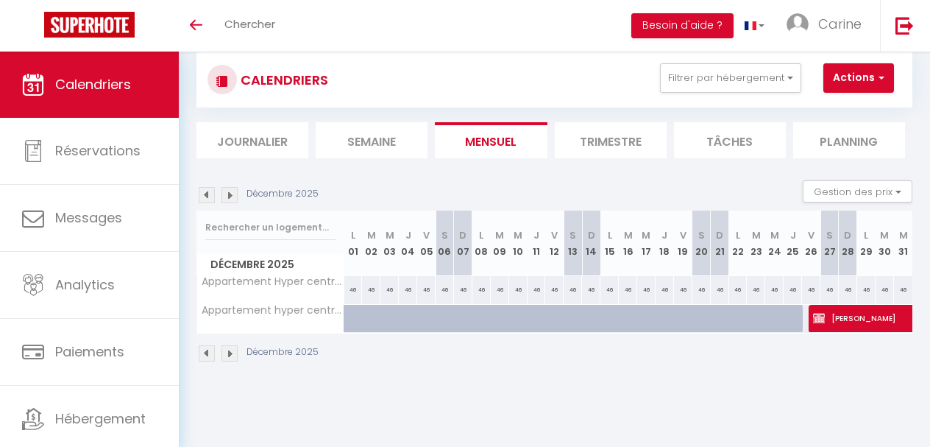
click at [782, 319] on div at bounding box center [781, 327] width 18 height 28
select select "1"
type input "Mer 24 Décembre 2025"
type input "Jeu 25 Décembre 2025"
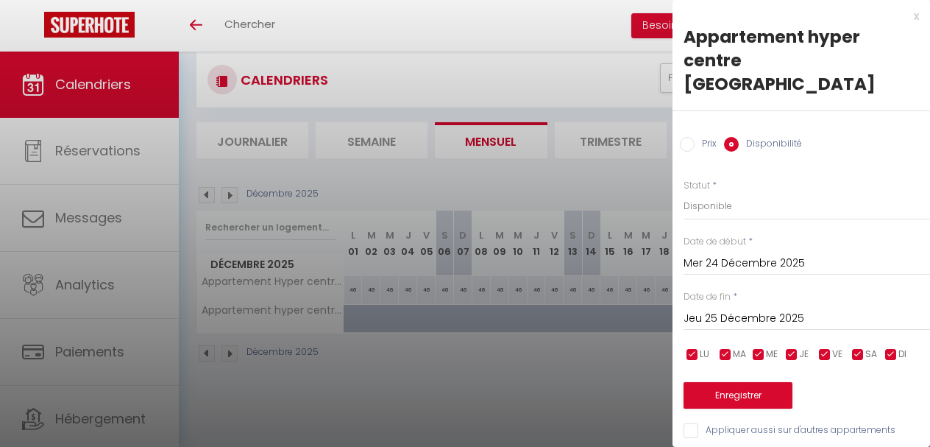
click at [740, 254] on input "Mer 24 Décembre 2025" at bounding box center [807, 263] width 247 height 19
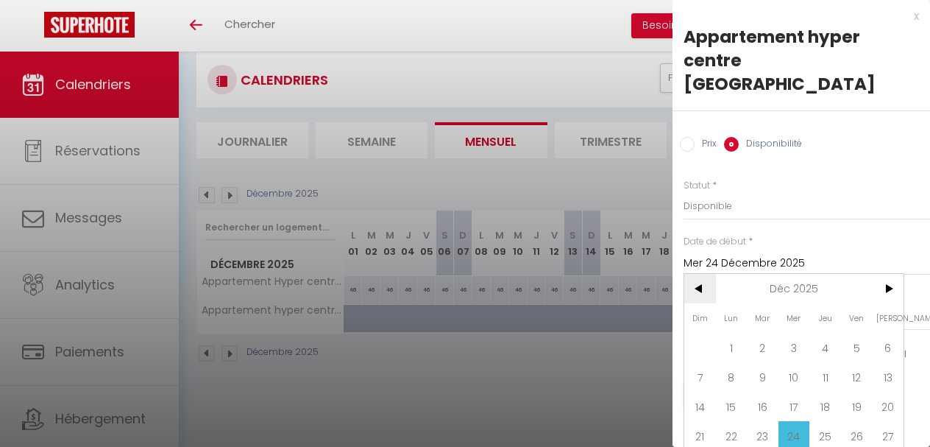
click at [701, 274] on span "<" at bounding box center [700, 288] width 32 height 29
click at [737, 362] on span "6" at bounding box center [732, 376] width 32 height 29
type input "Lun 06 Octobre 2025"
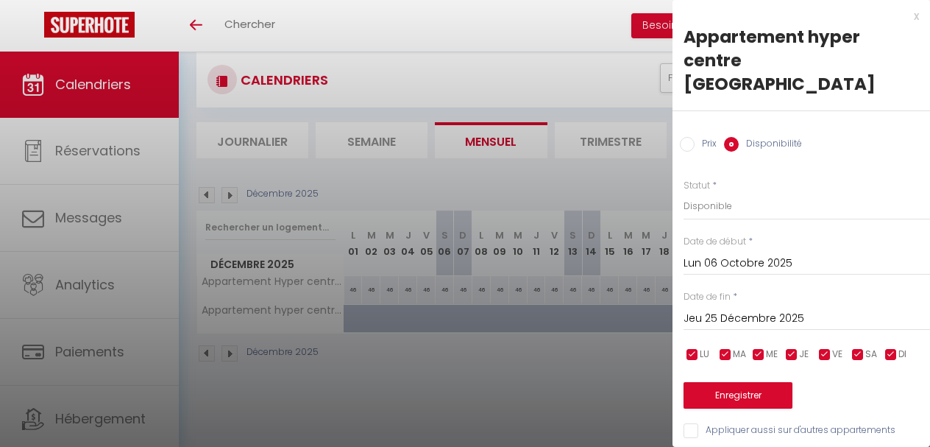
click at [779, 382] on button "Enregistrer" at bounding box center [738, 395] width 109 height 26
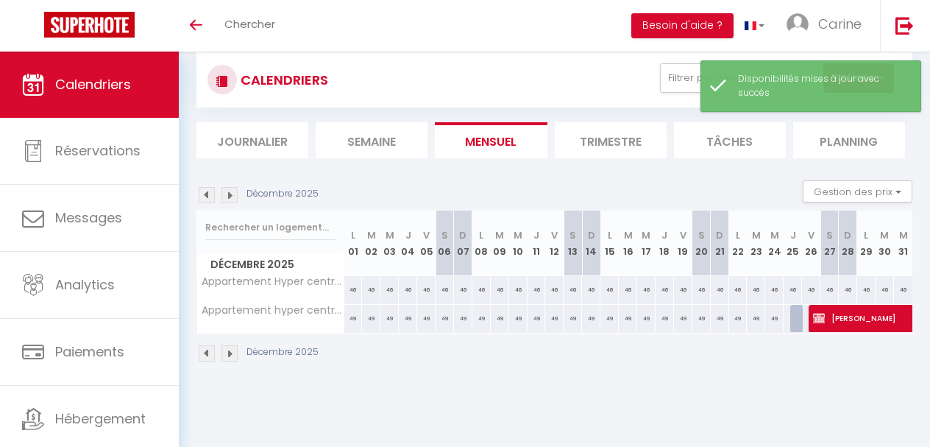
click at [794, 321] on div at bounding box center [799, 319] width 18 height 28
select select "1"
type input "Jeu 25 Décembre 2025"
type input "Ven 26 Décembre 2025"
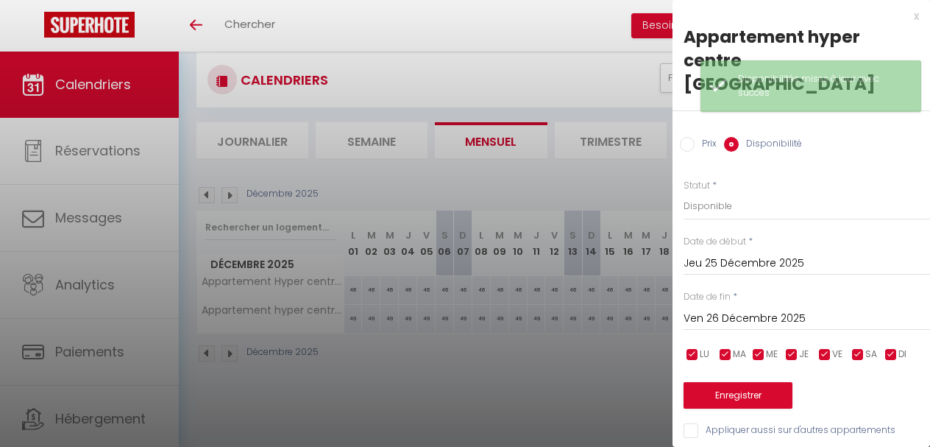
click at [734, 309] on input "Ven 26 Décembre 2025" at bounding box center [807, 318] width 247 height 19
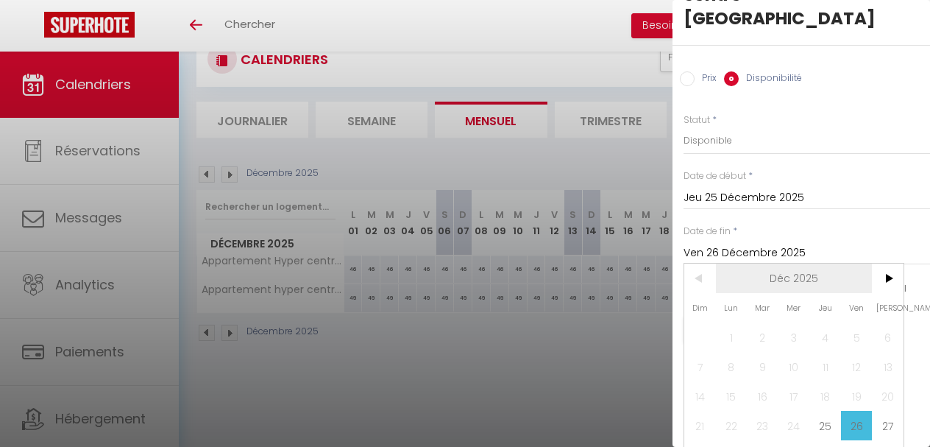
scroll to position [52, 0]
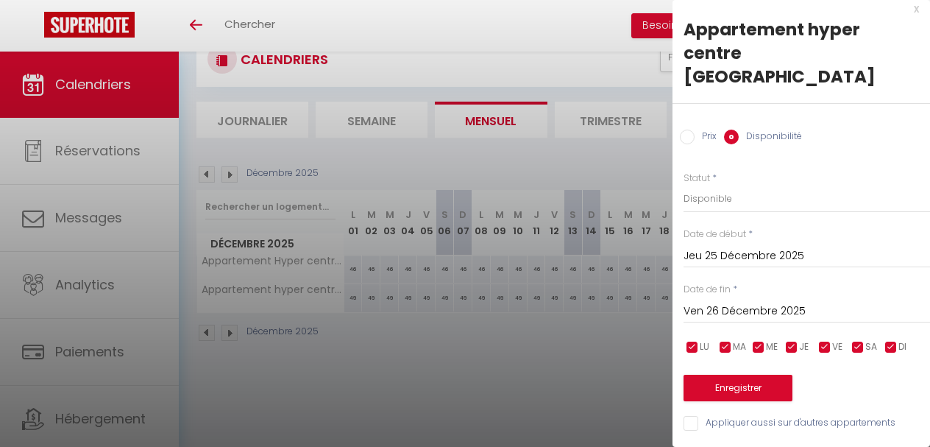
click at [752, 228] on div "Prix * 49 Statut * Disponible Indisponible Date de début * [DATE] < [DATE] > Di…" at bounding box center [802, 293] width 258 height 280
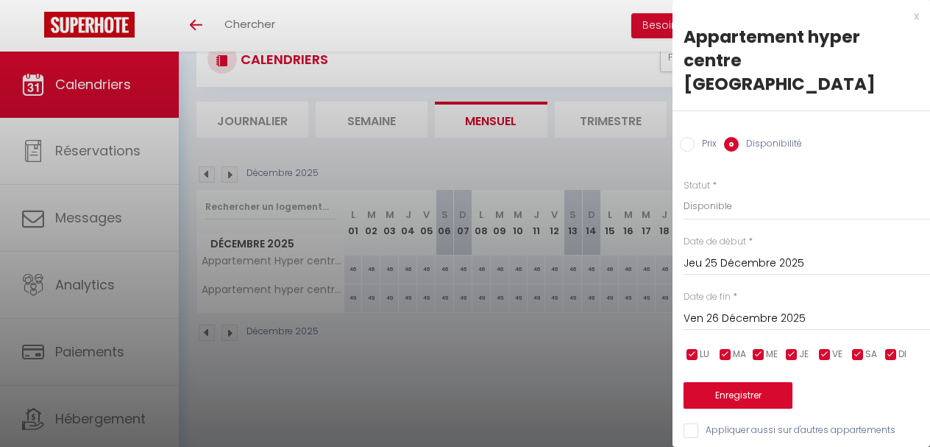
click at [755, 382] on button "Enregistrer" at bounding box center [738, 395] width 109 height 26
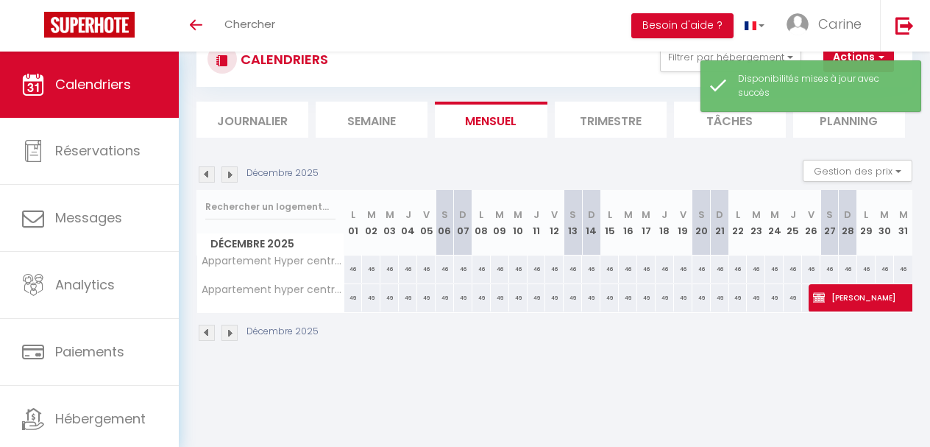
scroll to position [52, 0]
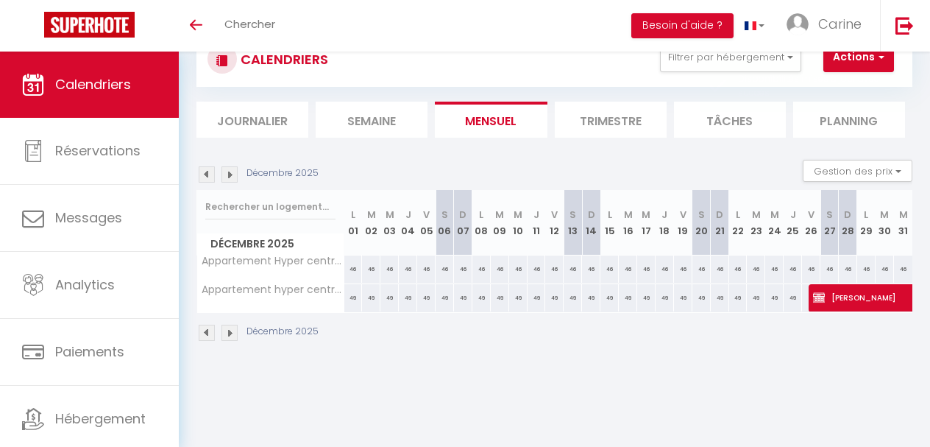
click at [210, 331] on img at bounding box center [207, 333] width 16 height 16
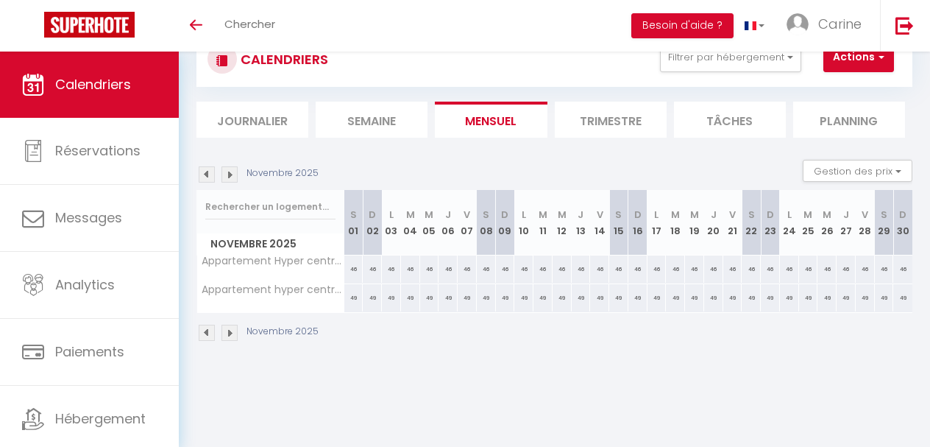
click at [210, 331] on img at bounding box center [207, 333] width 16 height 16
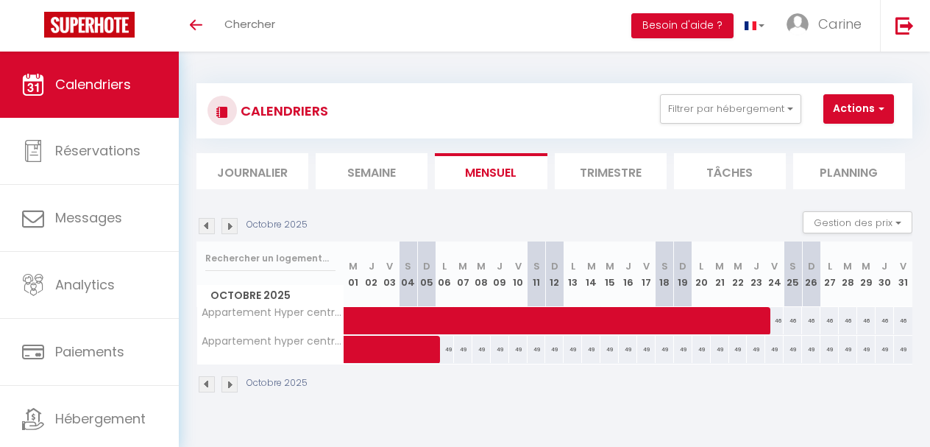
scroll to position [0, 0]
click at [793, 110] on button "Filtrer par hébergement" at bounding box center [730, 108] width 141 height 29
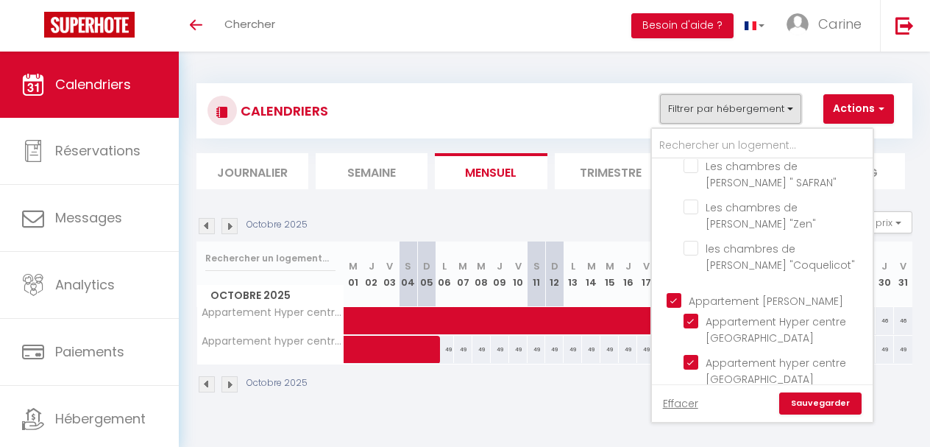
scroll to position [308, 0]
click at [676, 293] on input "Appartement [PERSON_NAME]" at bounding box center [777, 300] width 221 height 15
checkbox input "false"
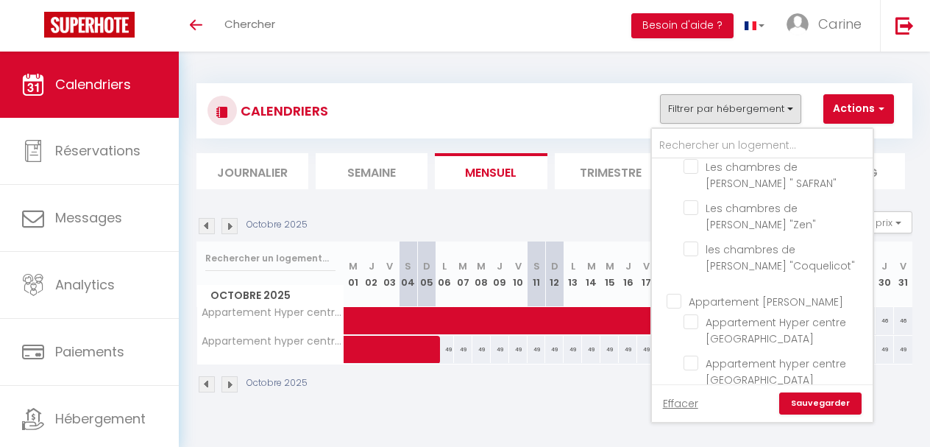
checkbox input "false"
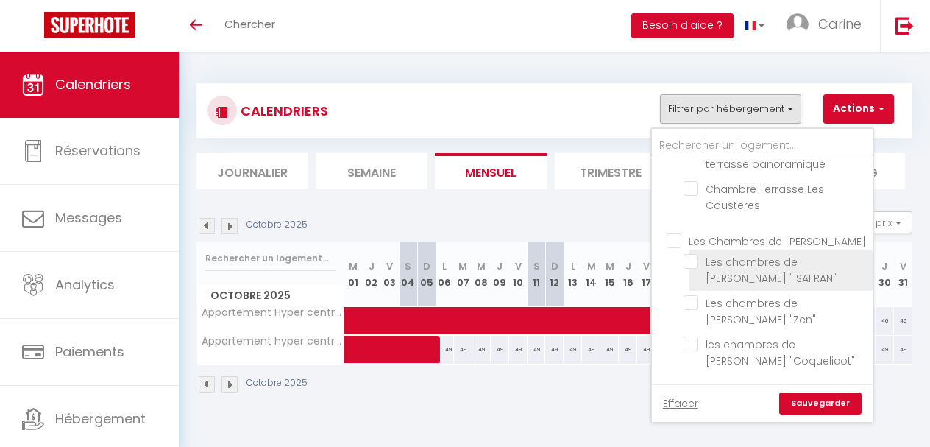
scroll to position [212, 0]
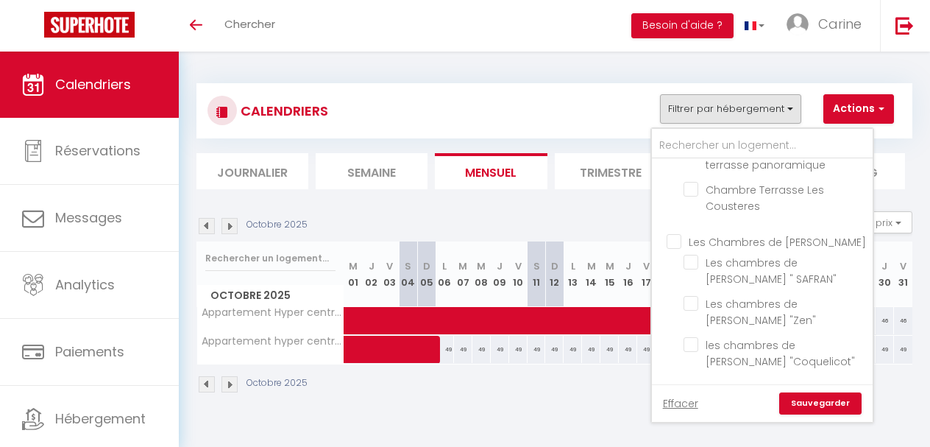
click at [680, 243] on input "Les Chambres de [PERSON_NAME]" at bounding box center [777, 240] width 221 height 15
checkbox input "true"
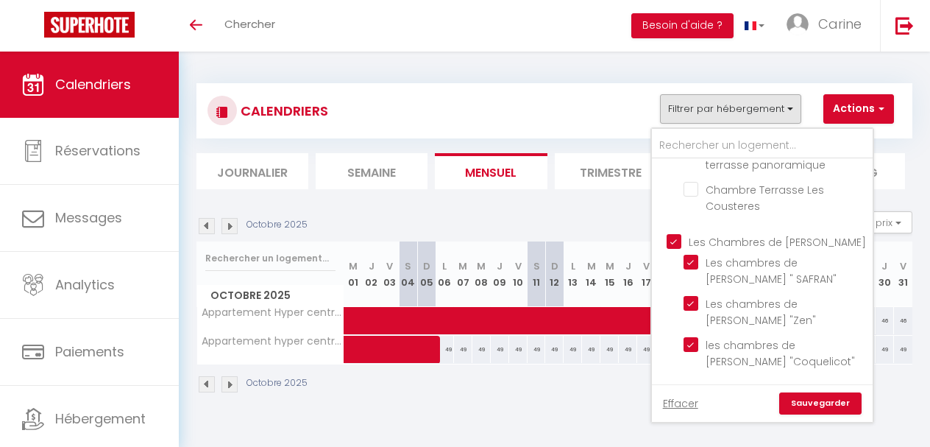
click at [821, 394] on link "Sauvegarder" at bounding box center [820, 403] width 82 height 22
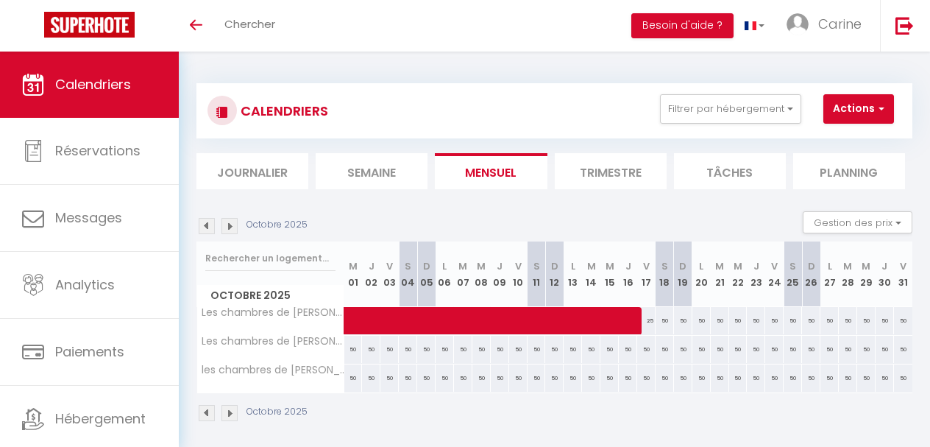
click at [205, 222] on img at bounding box center [207, 226] width 16 height 16
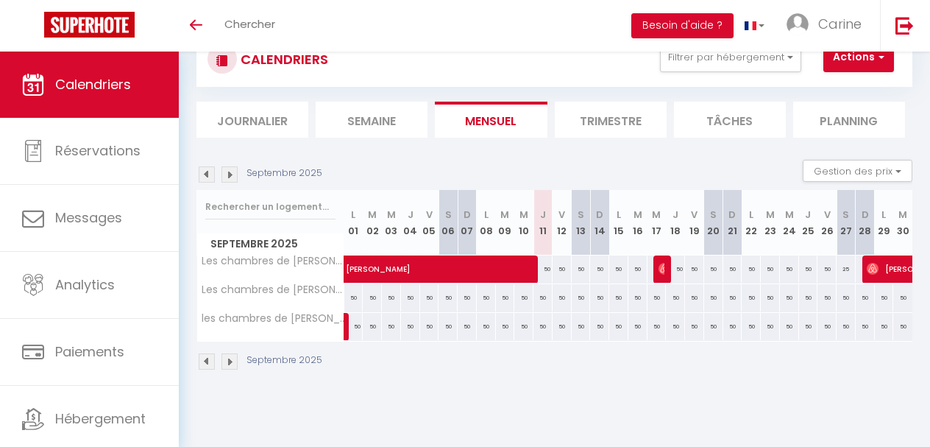
scroll to position [52, 0]
click at [346, 325] on link at bounding box center [348, 331] width 19 height 20
select select "1"
type input "Lun 01 Septembre 2025"
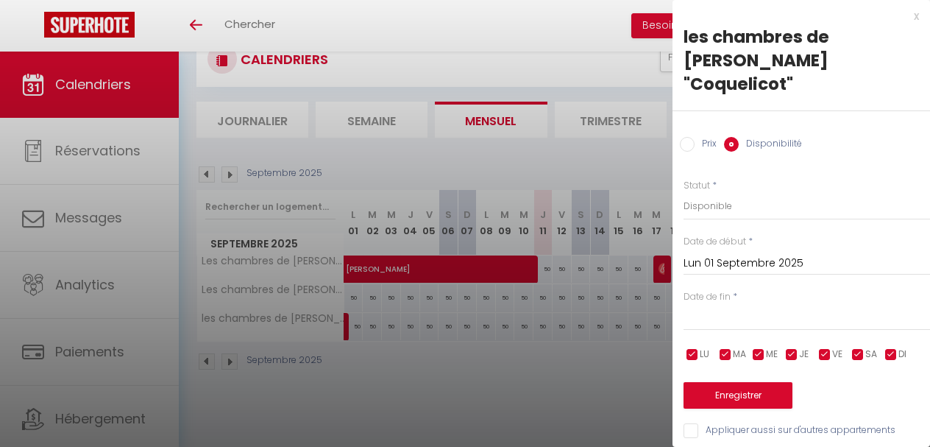
click at [423, 375] on div at bounding box center [465, 223] width 930 height 447
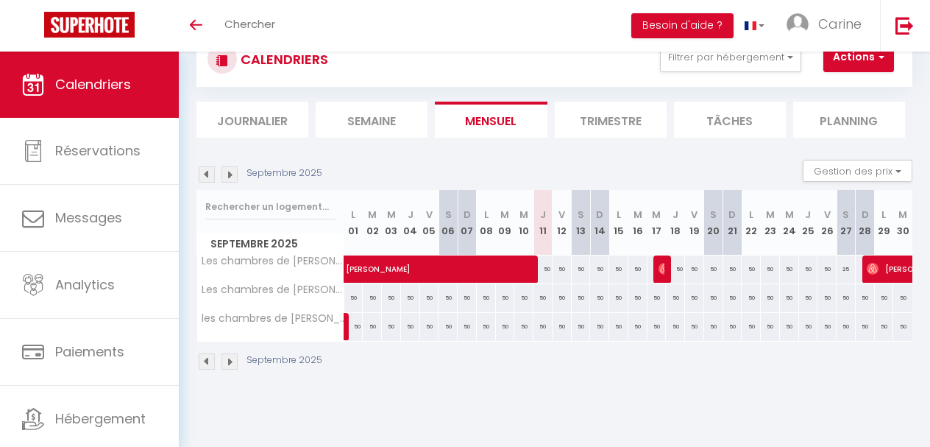
click at [497, 267] on span "[PERSON_NAME]" at bounding box center [515, 261] width 339 height 28
select select "OK"
click at [0, 0] on div at bounding box center [0, 0] width 0 height 0
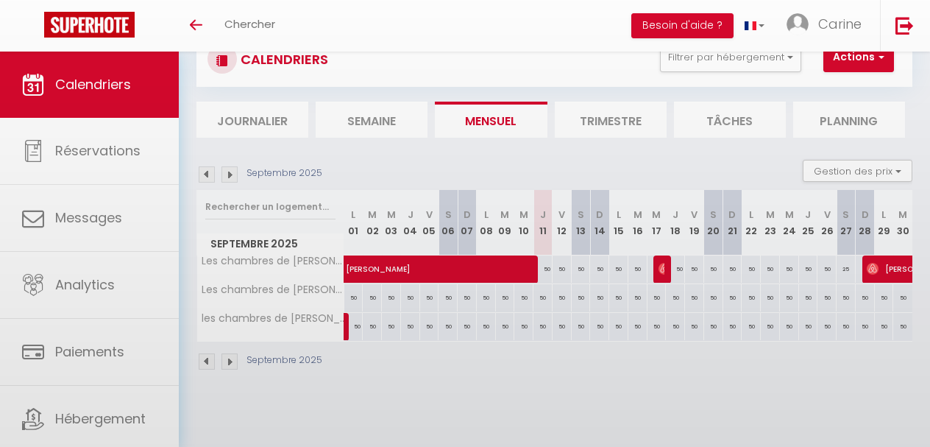
click at [497, 266] on div at bounding box center [465, 223] width 930 height 447
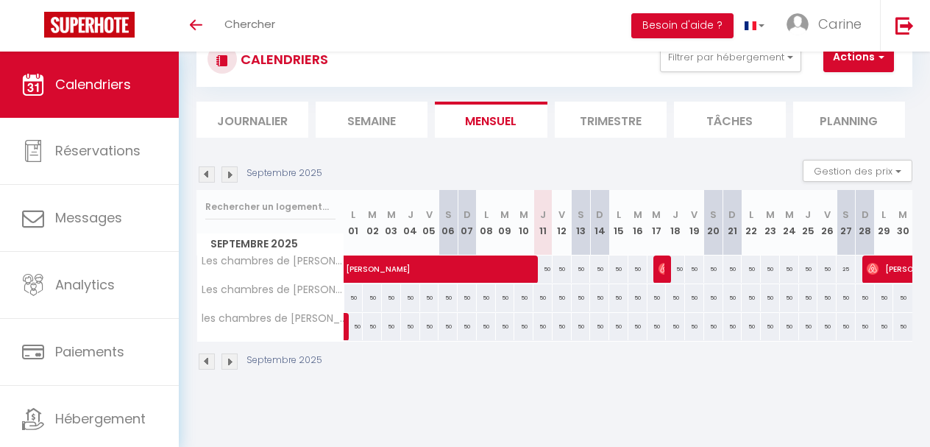
scroll to position [31, 0]
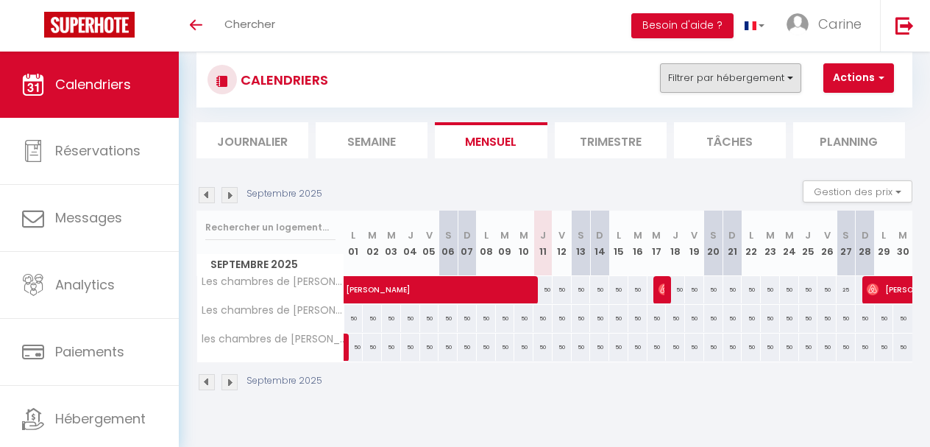
click at [777, 81] on button "Filtrer par hébergement" at bounding box center [730, 77] width 141 height 29
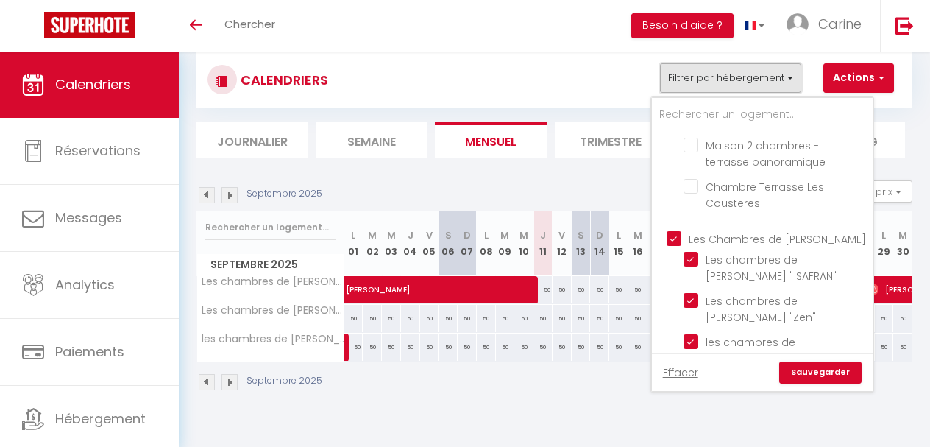
scroll to position [210, 0]
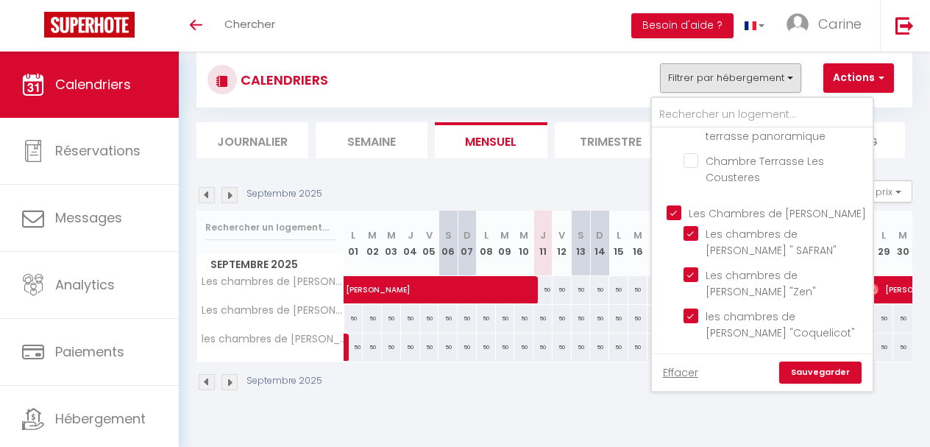
click at [678, 209] on input "Les Chambres de [PERSON_NAME]" at bounding box center [777, 212] width 221 height 15
checkbox input "false"
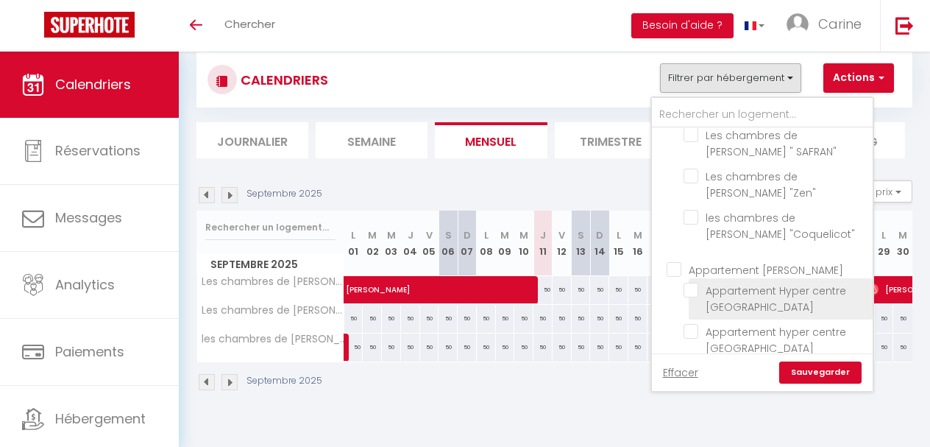
scroll to position [308, 0]
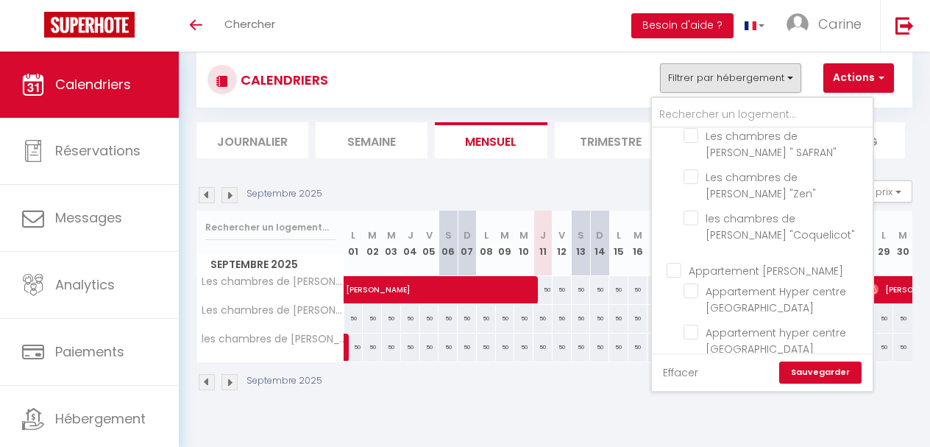
click at [692, 366] on link "Effacer" at bounding box center [680, 372] width 35 height 16
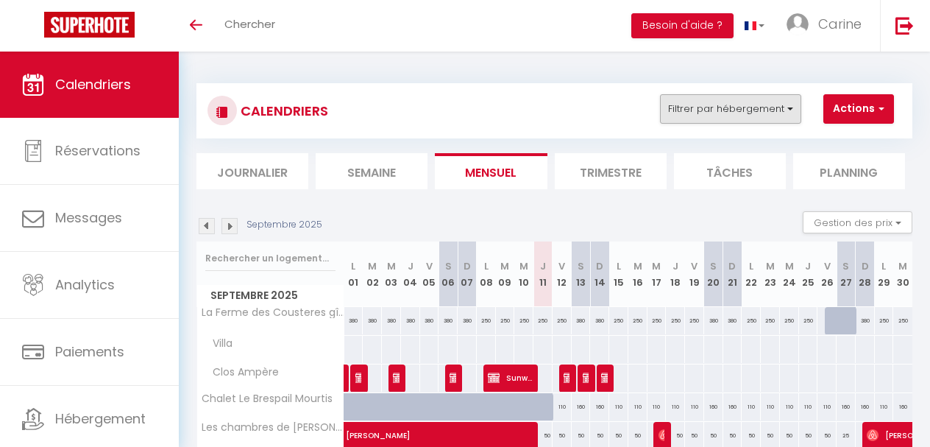
click at [780, 110] on button "Filtrer par hébergement" at bounding box center [730, 108] width 141 height 29
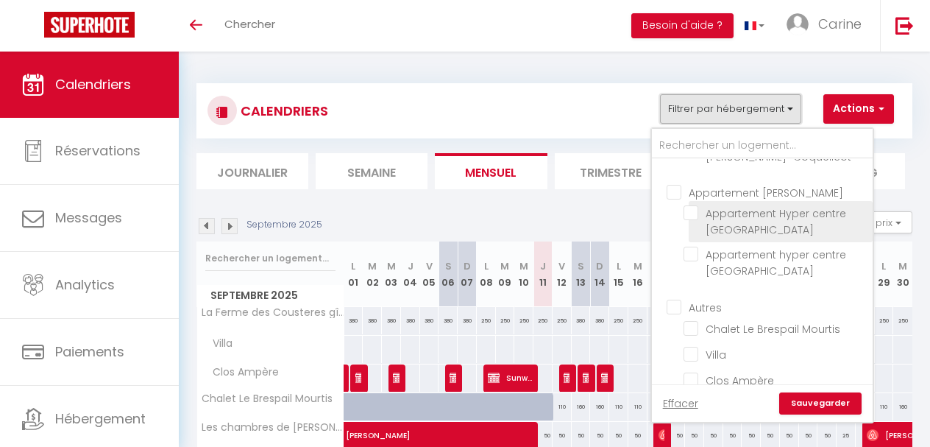
scroll to position [19, 0]
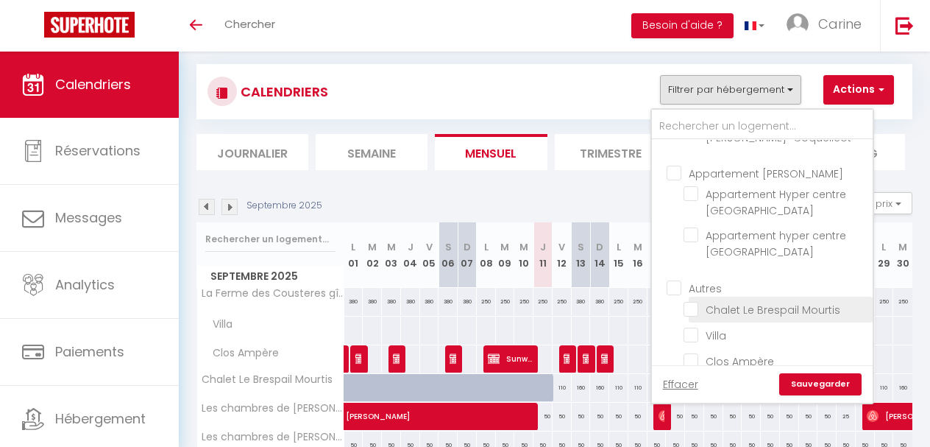
click at [693, 301] on input "Chalet Le Brespail Mourtis" at bounding box center [776, 308] width 184 height 15
checkbox input "true"
checkbox input "false"
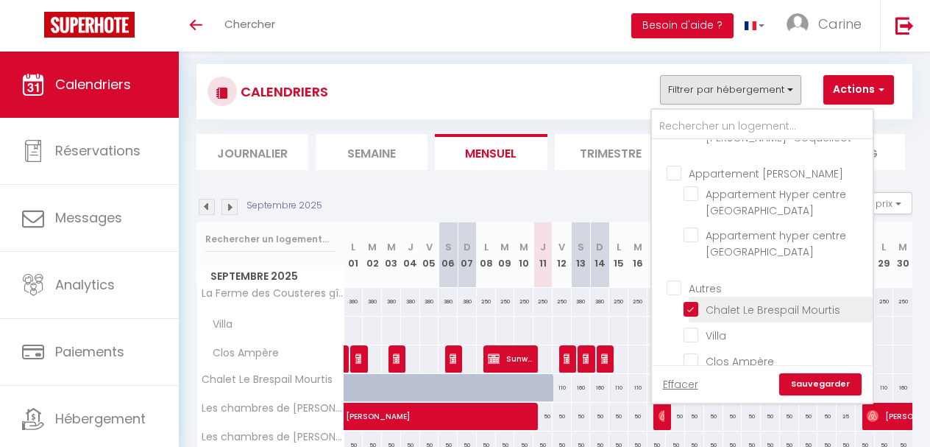
checkbox input "false"
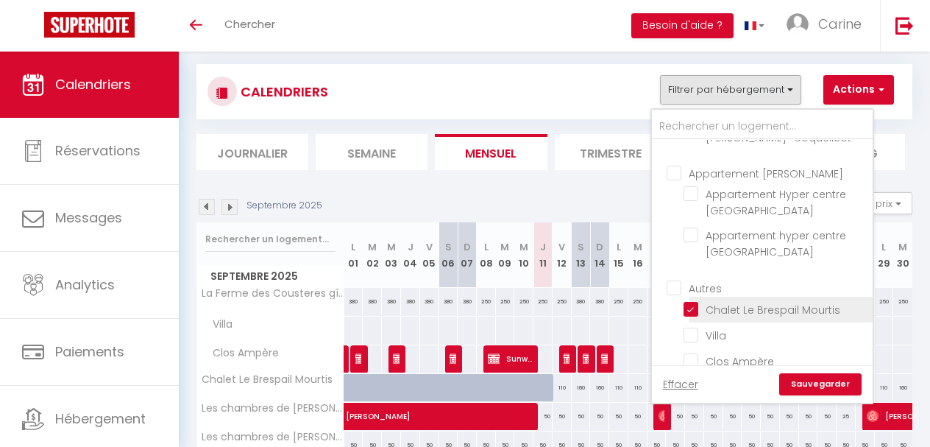
checkbox input "false"
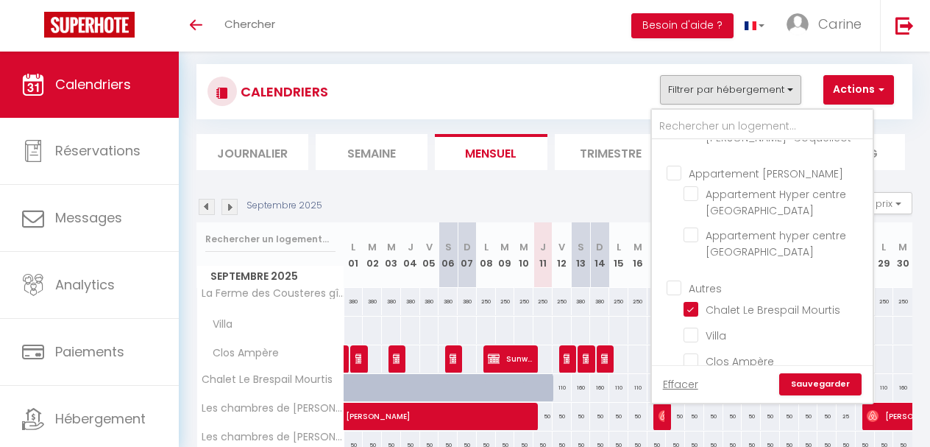
click at [826, 389] on link "Sauvegarder" at bounding box center [820, 384] width 82 height 22
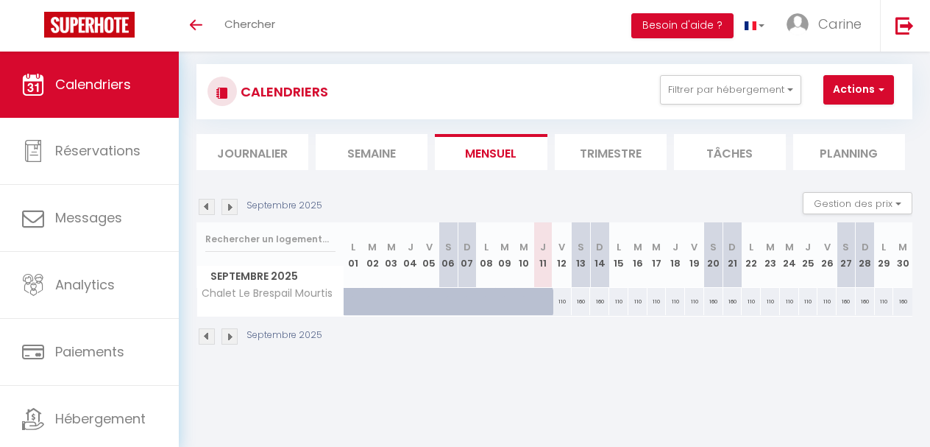
click at [562, 302] on div "110" at bounding box center [562, 301] width 19 height 27
checkbox input "false"
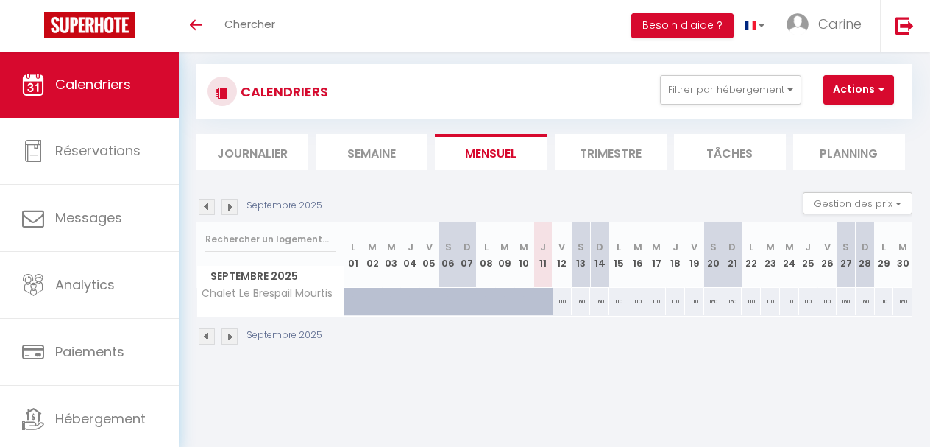
checkbox input "false"
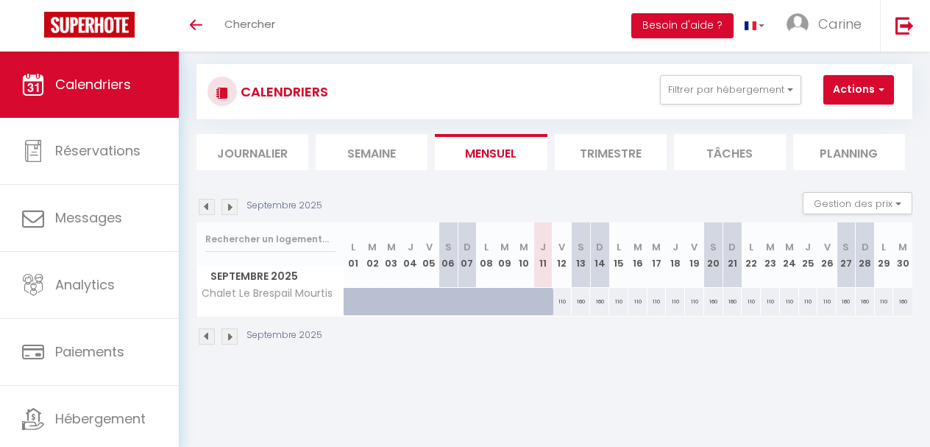
checkbox input "false"
type input "110"
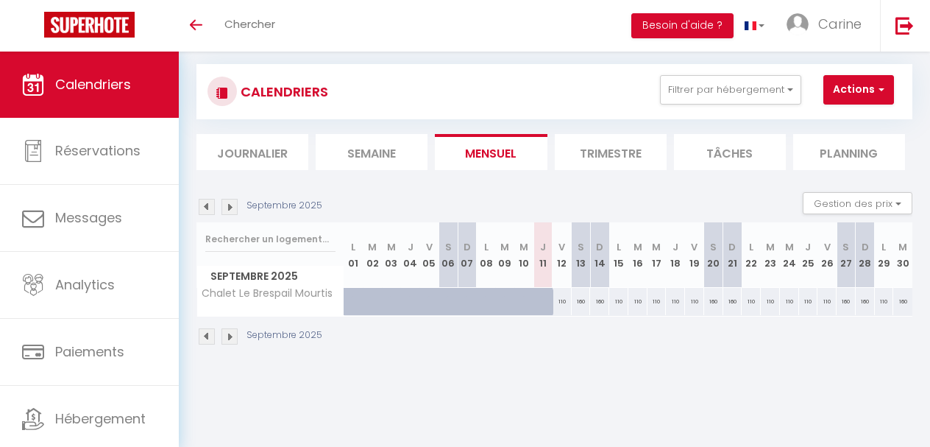
type input "Ven 12 Septembre 2025"
type input "Sam 13 Septembre 2025"
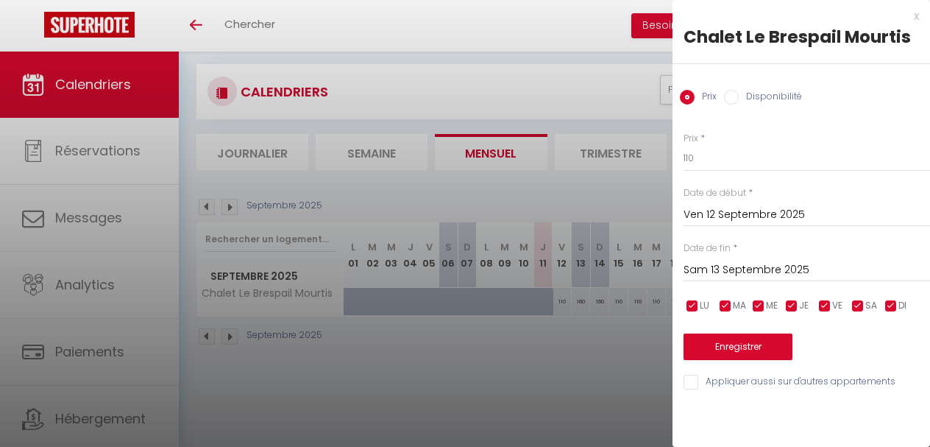
click at [559, 353] on div at bounding box center [465, 223] width 930 height 447
checkbox input "false"
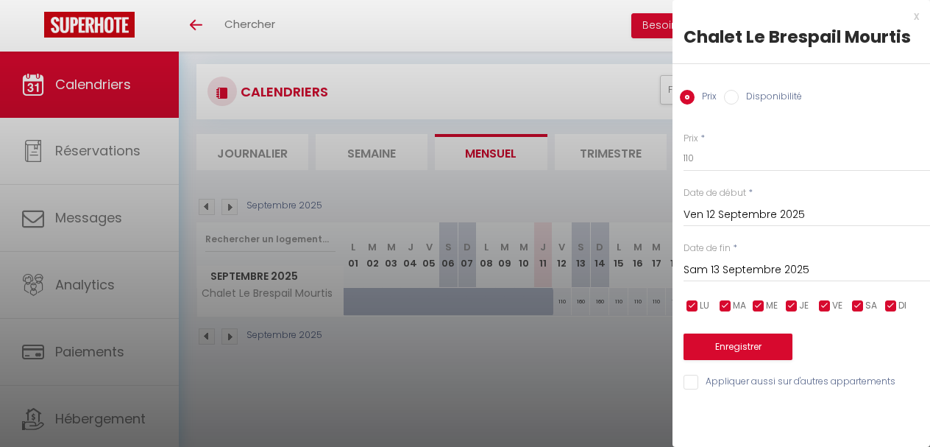
checkbox input "false"
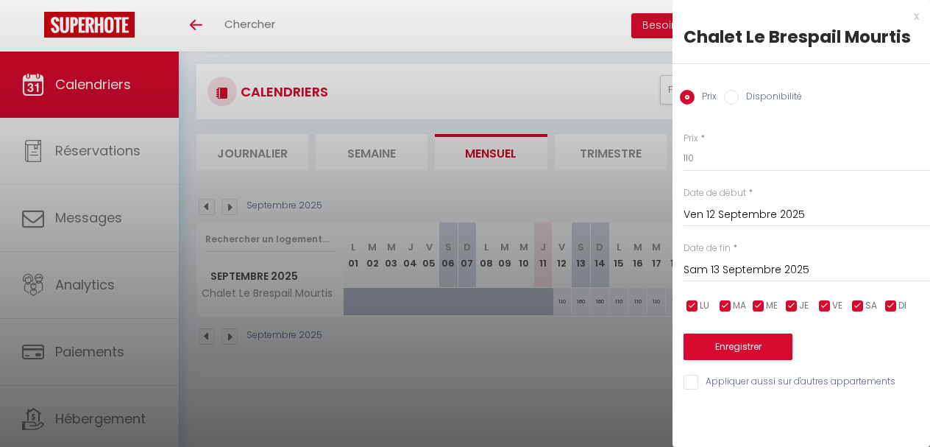
checkbox input "false"
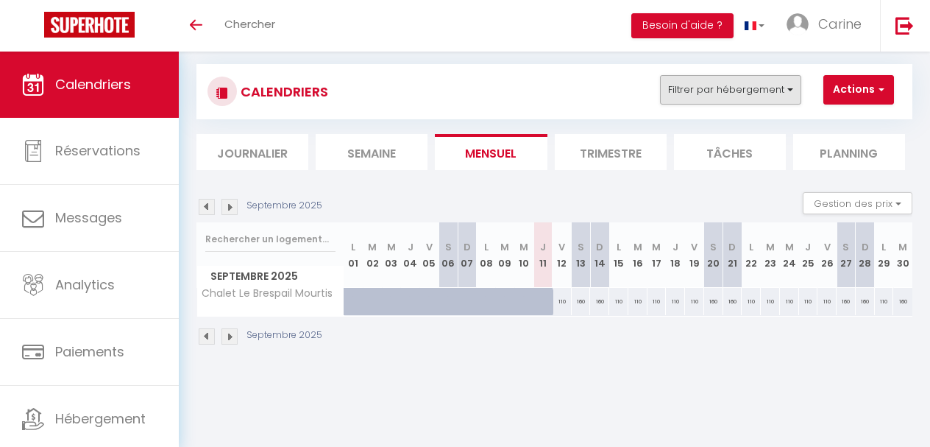
click at [771, 84] on button "Filtrer par hébergement" at bounding box center [730, 89] width 141 height 29
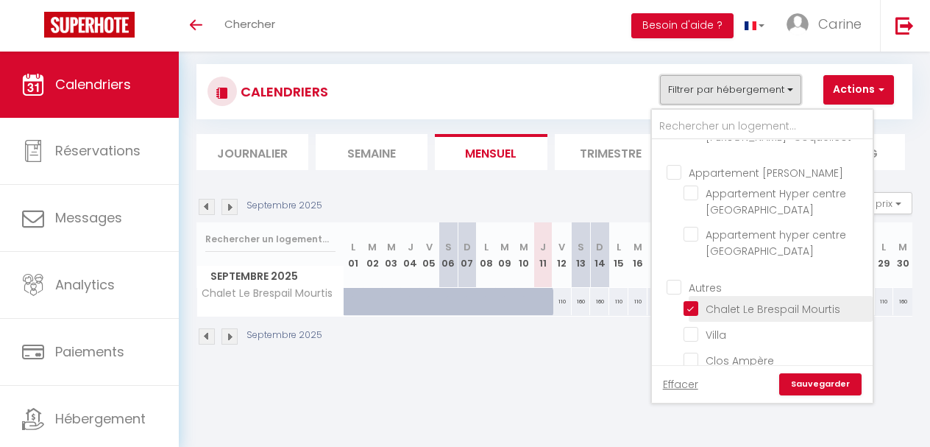
scroll to position [417, 0]
click at [690, 301] on input "Chalet Le Brespail Mourtis" at bounding box center [776, 308] width 184 height 15
checkbox input "false"
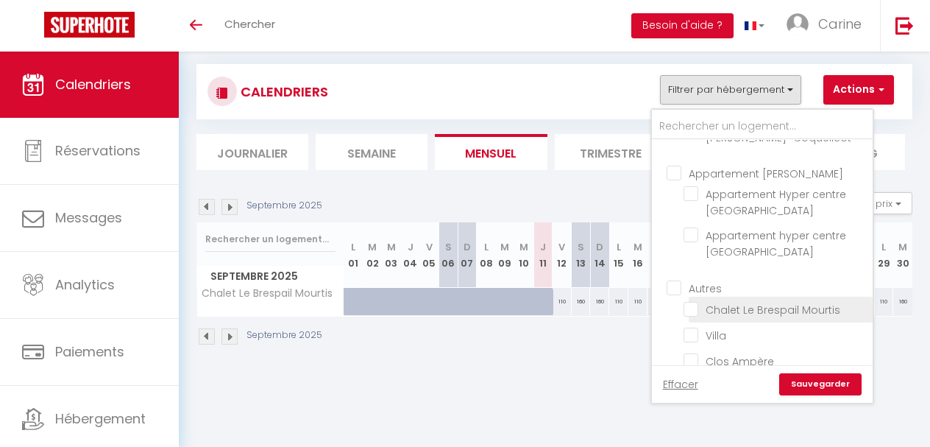
checkbox input "false"
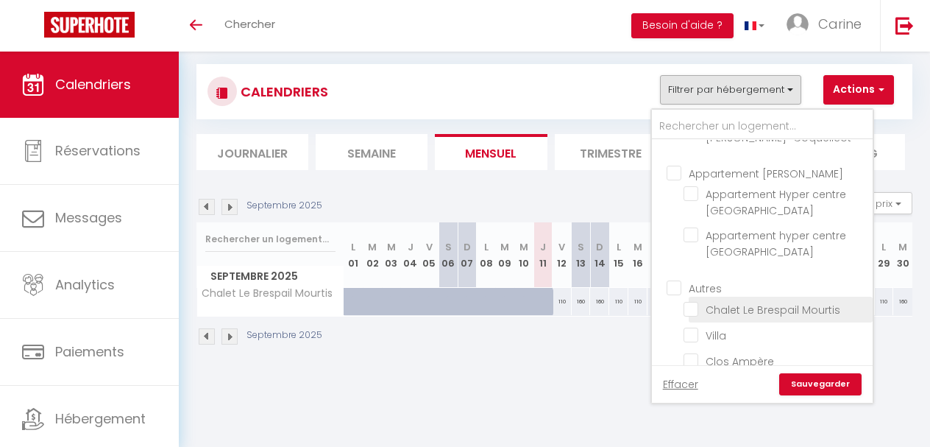
checkbox input "false"
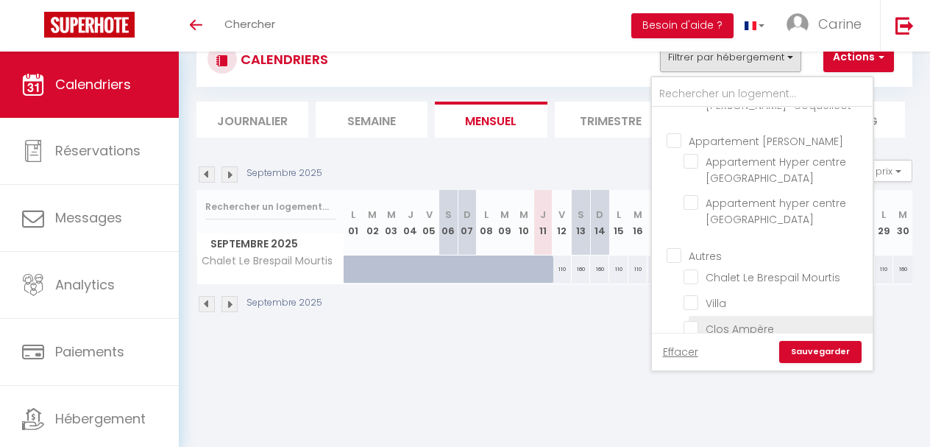
click at [697, 320] on input "Clos Ampère" at bounding box center [776, 327] width 184 height 15
checkbox input "true"
checkbox input "false"
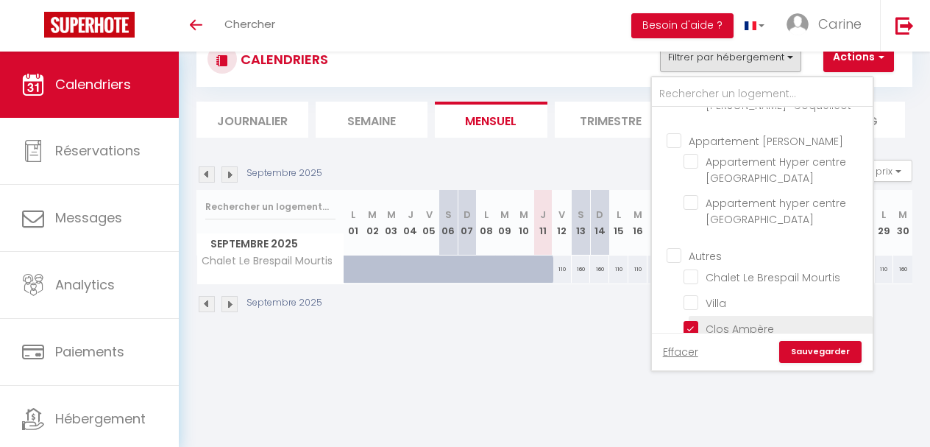
checkbox input "false"
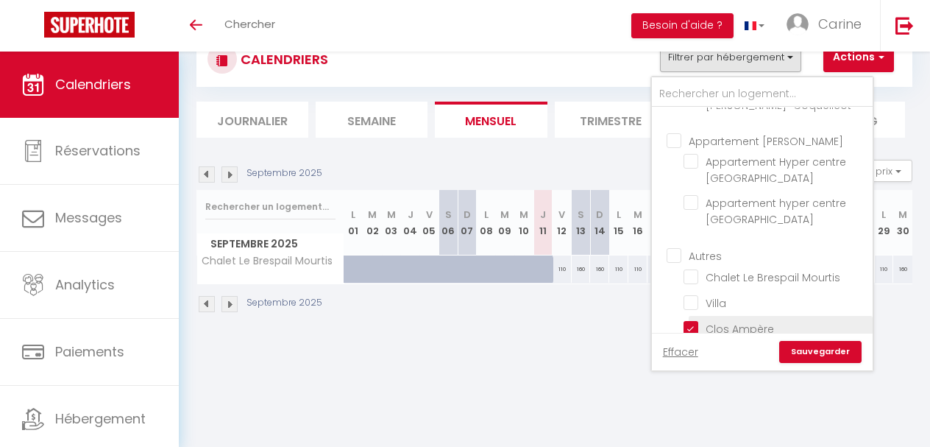
checkbox input "false"
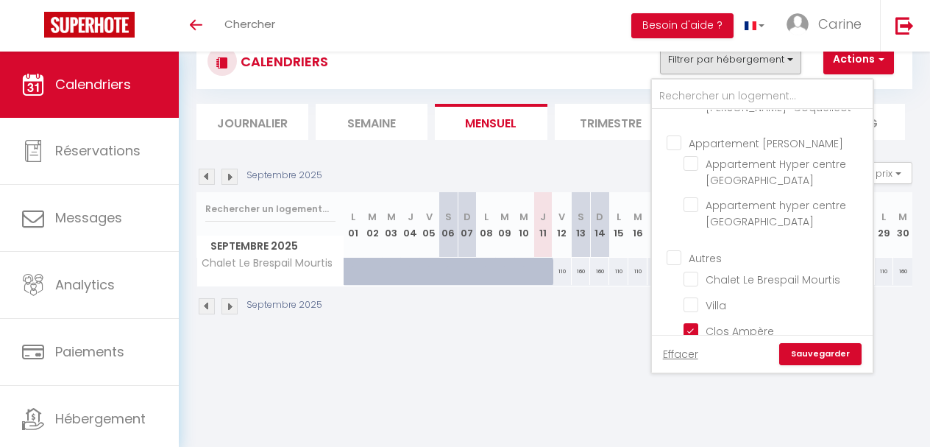
click at [823, 351] on link "Sauvegarder" at bounding box center [820, 354] width 82 height 22
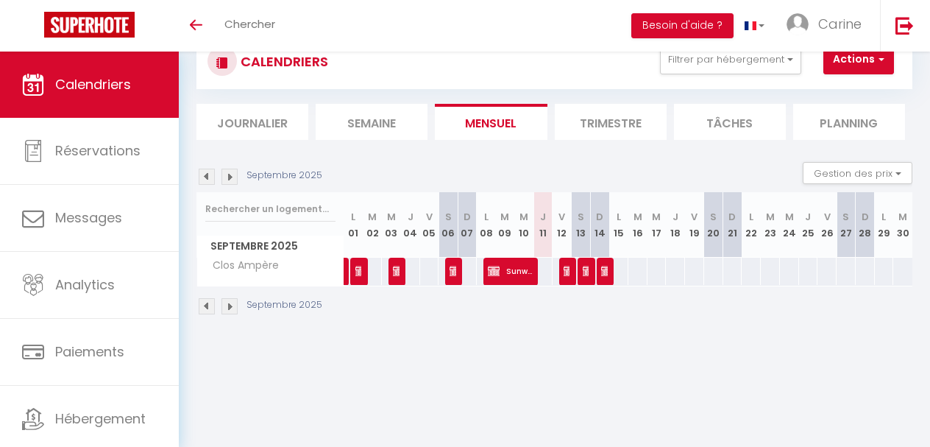
scroll to position [52, 1]
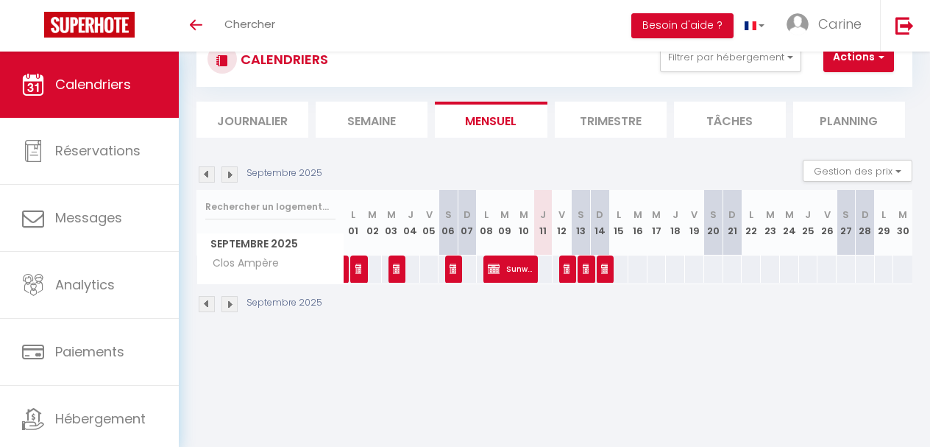
click at [344, 273] on link at bounding box center [348, 273] width 19 height 20
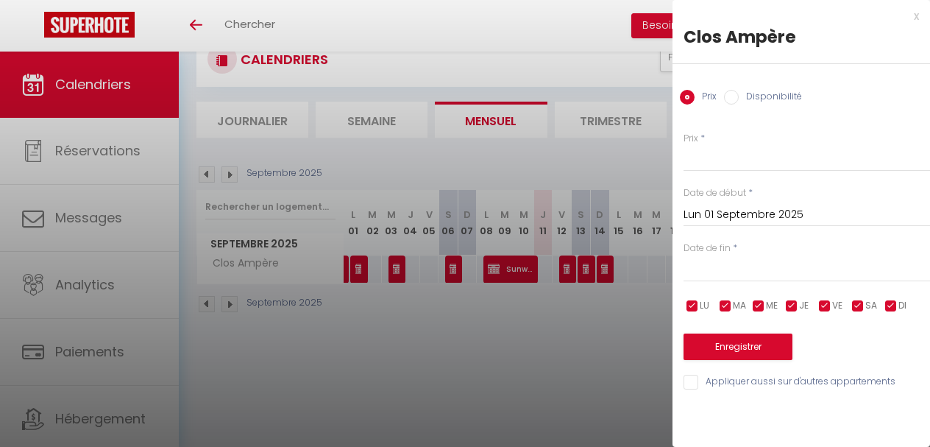
click at [344, 273] on div at bounding box center [465, 223] width 930 height 447
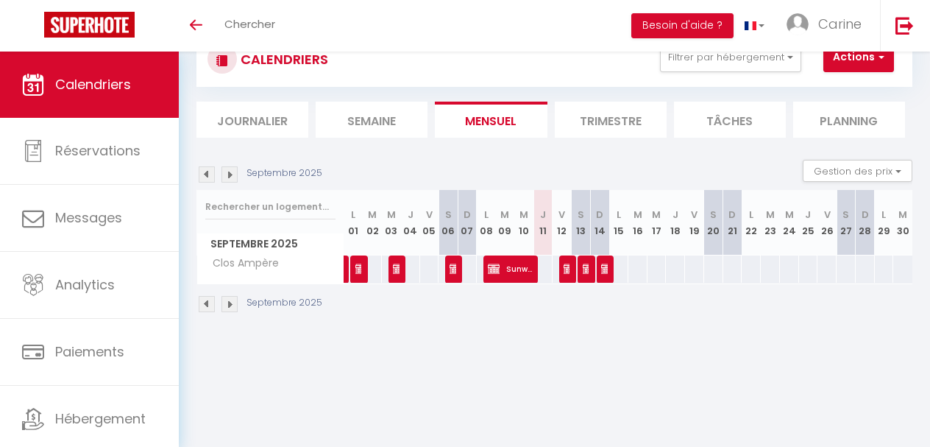
click at [344, 272] on link at bounding box center [348, 273] width 19 height 20
type input "Lun 01 Septembre 2025"
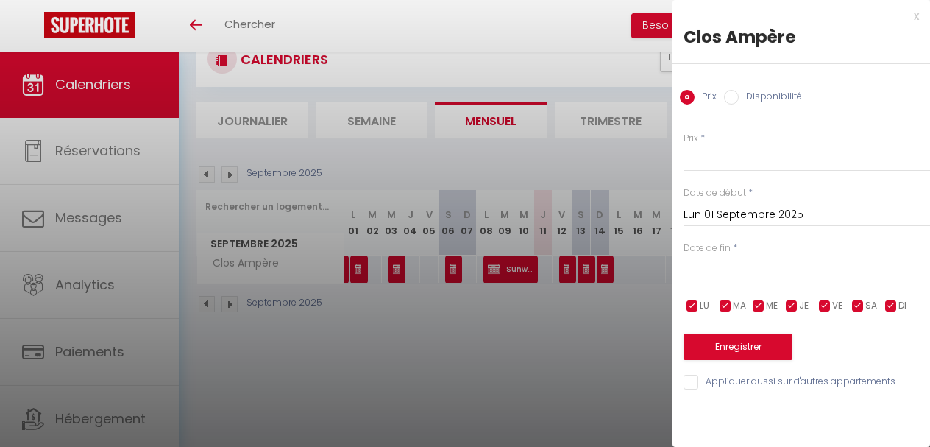
drag, startPoint x: 381, startPoint y: 300, endPoint x: 364, endPoint y: 294, distance: 18.2
click at [372, 297] on div at bounding box center [465, 223] width 930 height 447
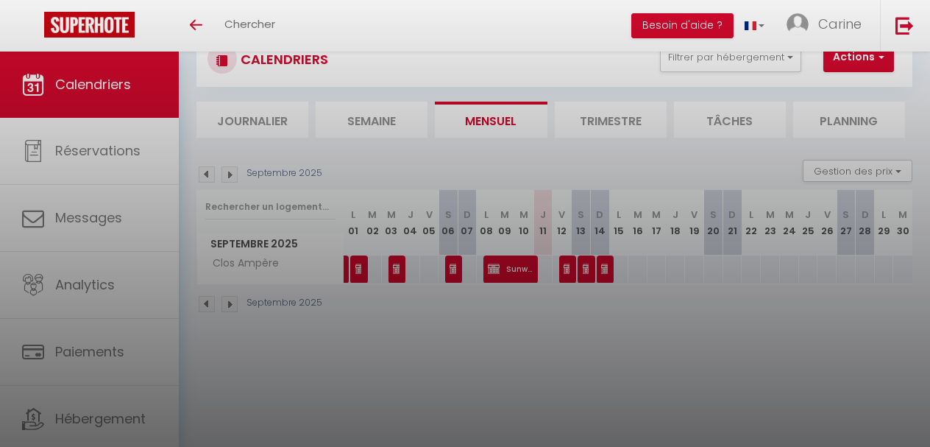
scroll to position [53, 1]
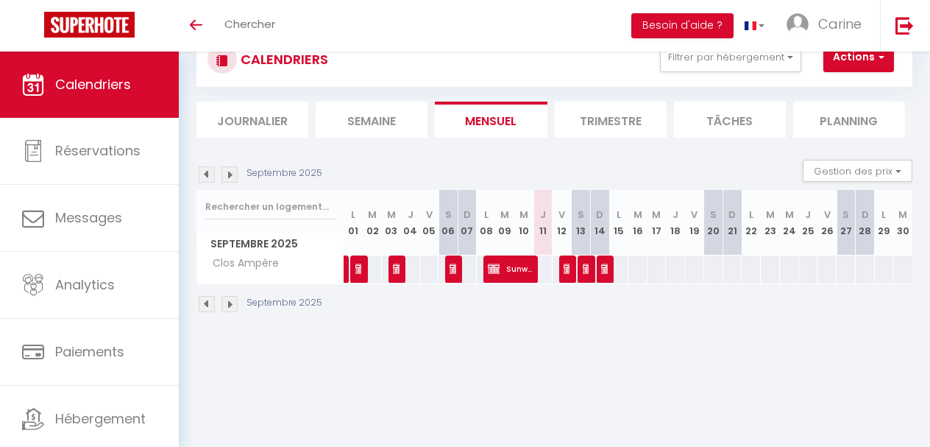
click at [206, 177] on img at bounding box center [207, 174] width 16 height 16
select select
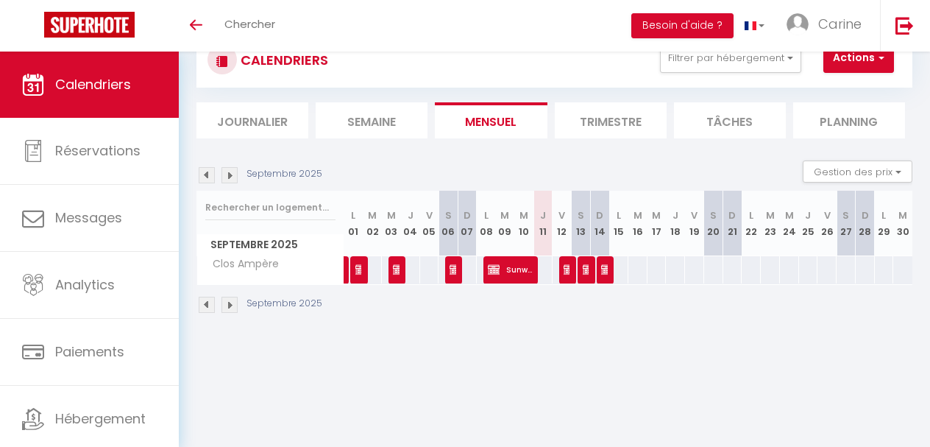
select select
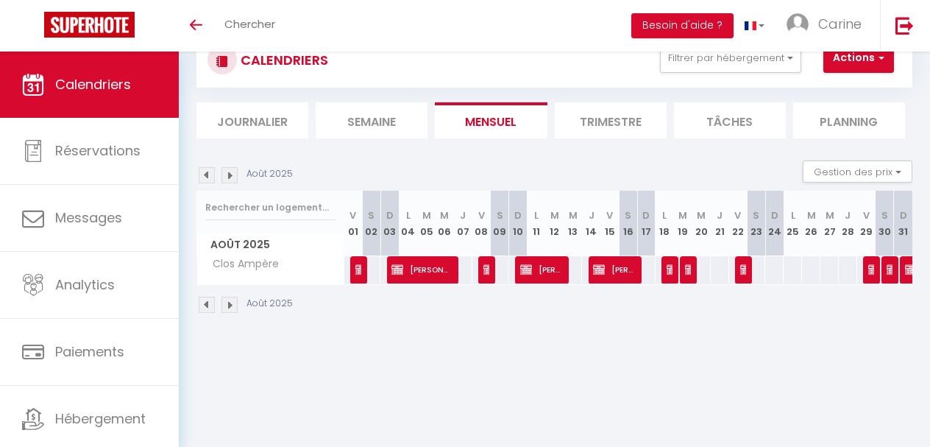
scroll to position [52, 0]
click at [907, 269] on img at bounding box center [911, 269] width 12 height 12
select select "OK"
select select "KO"
select select "0"
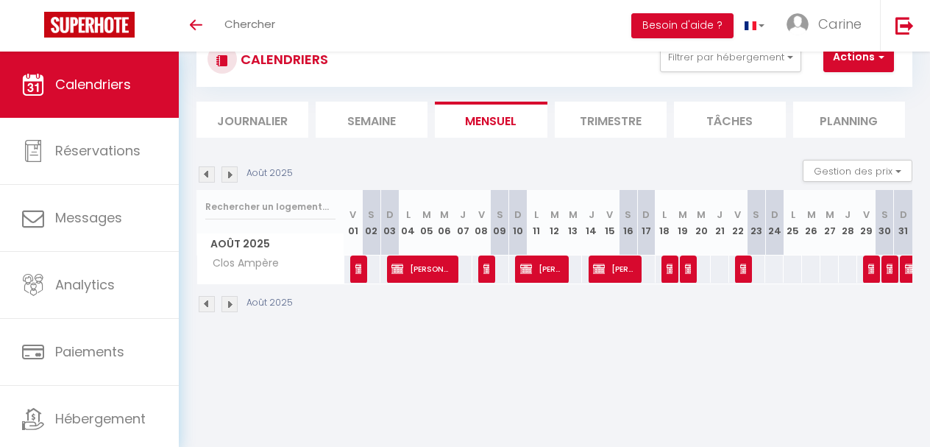
select select "0"
select select "1"
select select
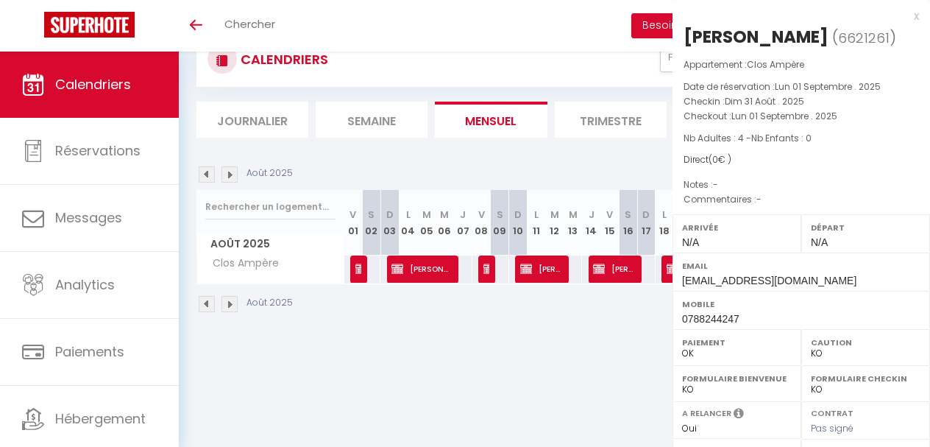
scroll to position [1, 0]
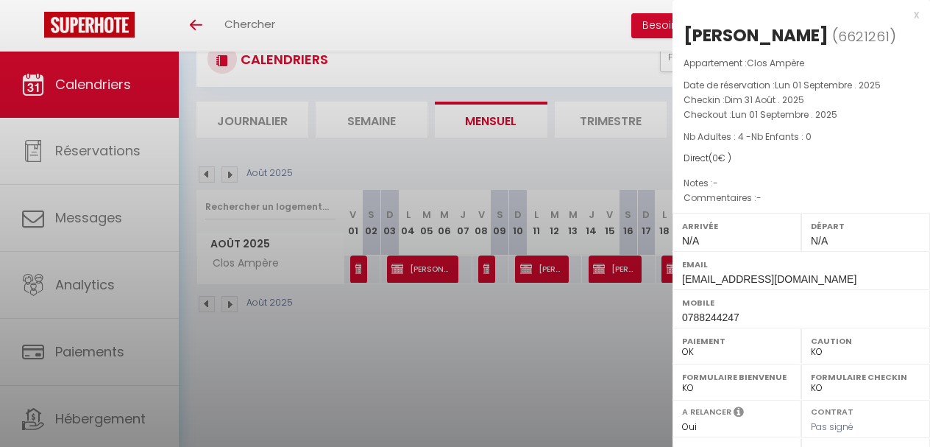
select select "45291"
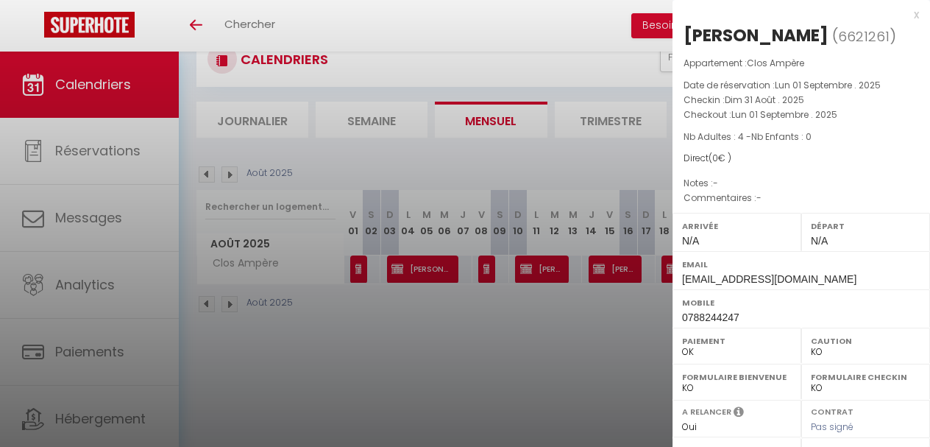
click at [911, 16] on div "x" at bounding box center [796, 15] width 247 height 18
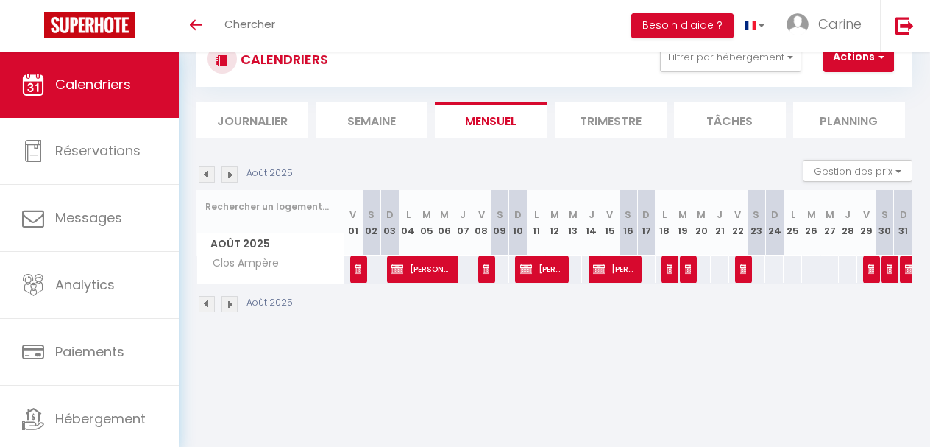
click at [229, 175] on img at bounding box center [230, 174] width 16 height 16
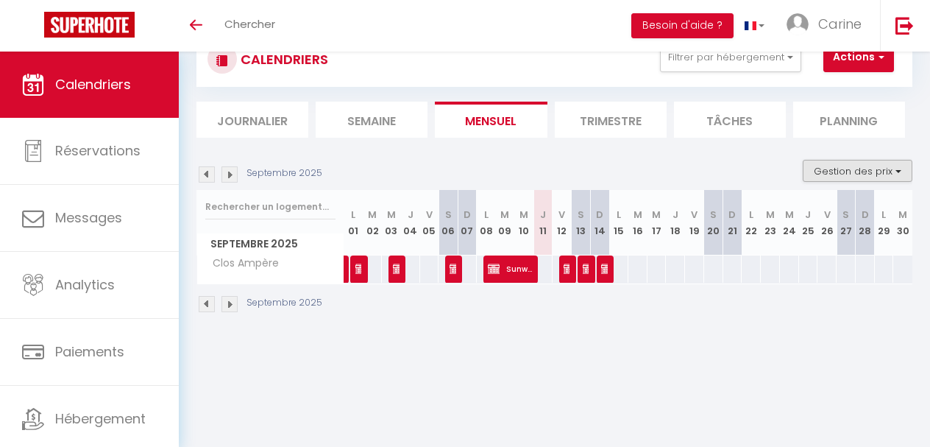
scroll to position [52, 0]
click at [356, 268] on img at bounding box center [361, 269] width 12 height 12
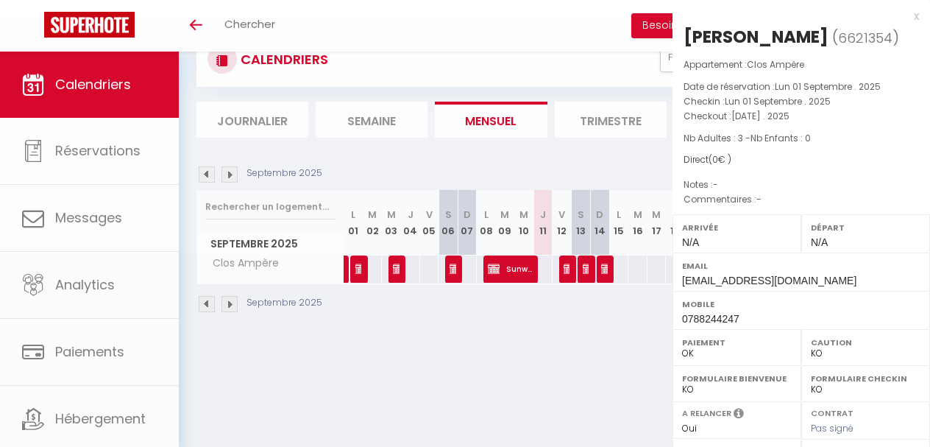
click at [356, 268] on div at bounding box center [465, 223] width 930 height 447
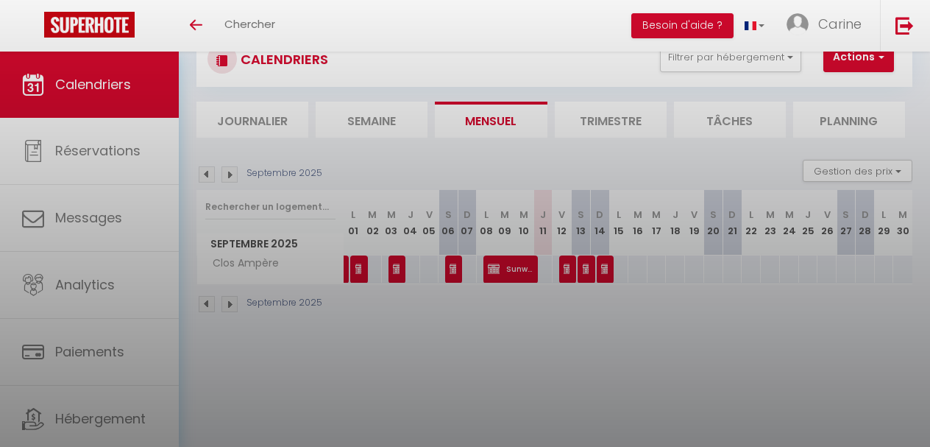
click at [356, 268] on div at bounding box center [465, 223] width 930 height 447
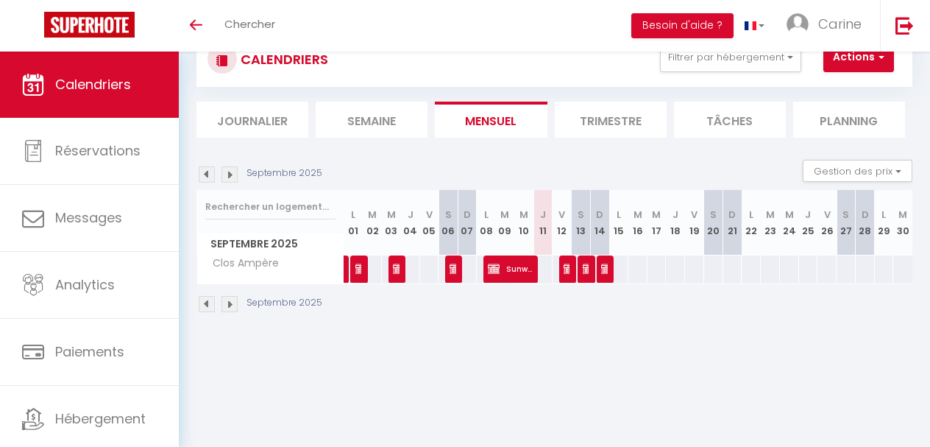
click at [360, 268] on img at bounding box center [361, 269] width 12 height 12
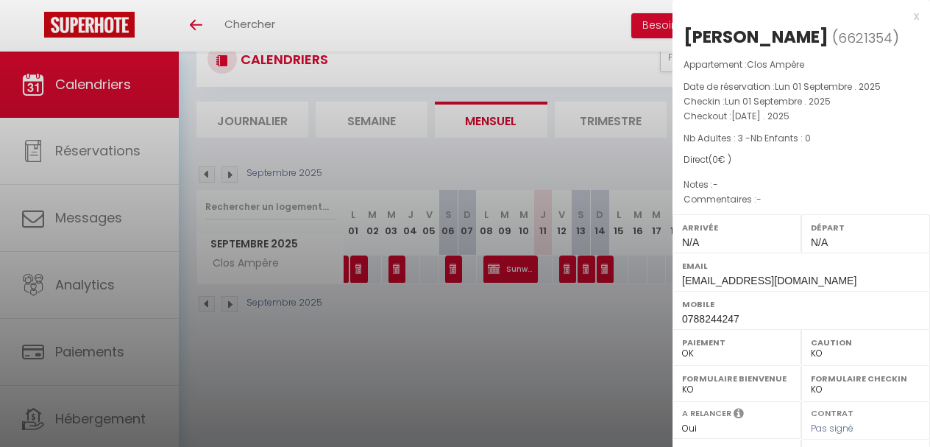
click at [406, 270] on div at bounding box center [465, 223] width 930 height 447
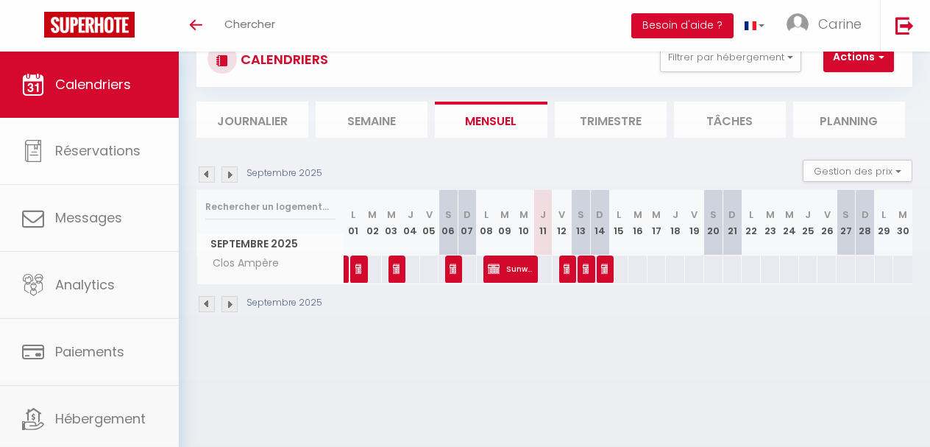
click at [402, 270] on body "🟢 Des questions ou besoin d'assistance pour la migration AirBnB? Connectez-vous…" at bounding box center [465, 223] width 930 height 447
click at [398, 270] on img at bounding box center [399, 269] width 12 height 12
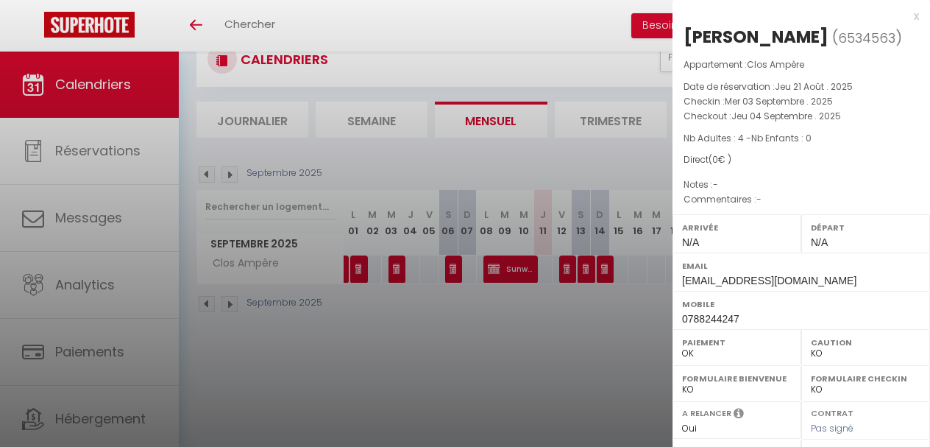
click at [553, 310] on div at bounding box center [465, 223] width 930 height 447
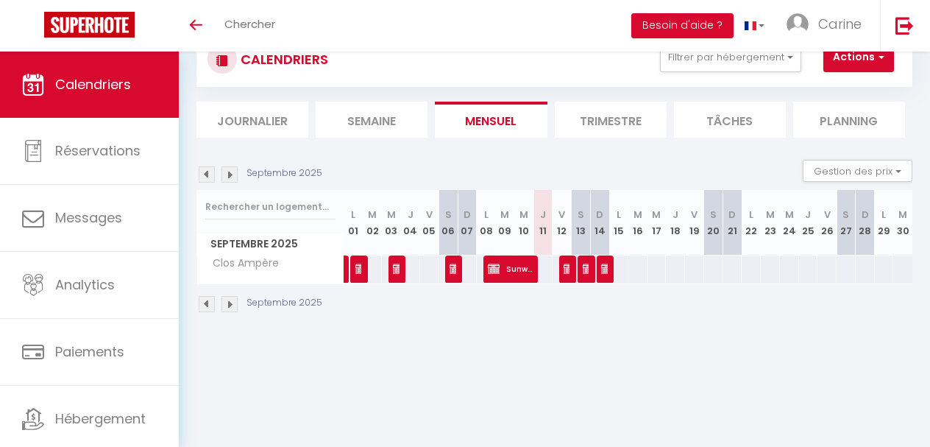
click at [456, 270] on img at bounding box center [456, 269] width 12 height 12
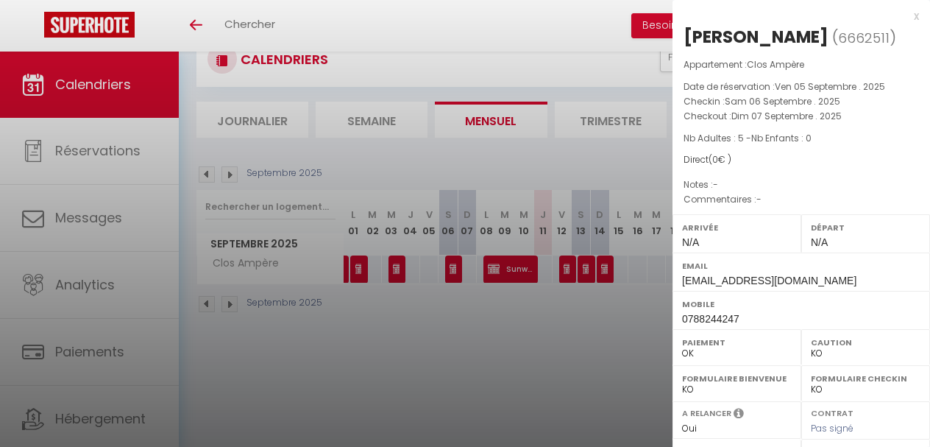
click at [468, 353] on div at bounding box center [465, 223] width 930 height 447
click at [467, 353] on div at bounding box center [465, 223] width 930 height 447
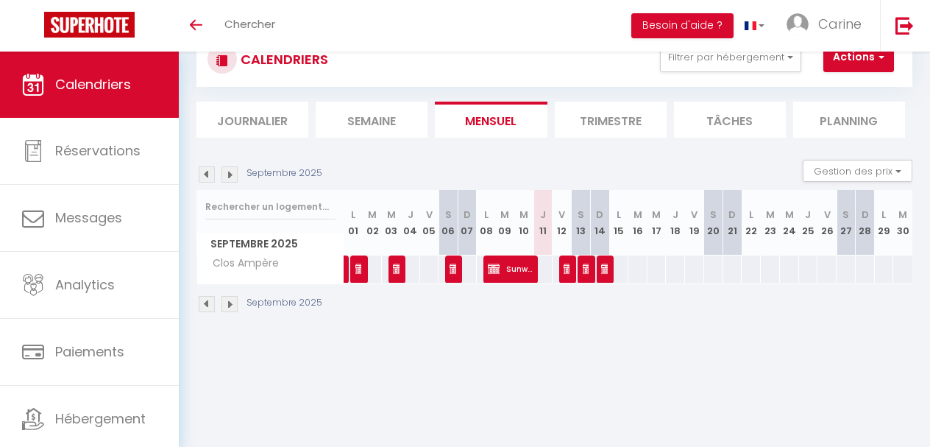
click at [520, 270] on span "Sunwatt Briard" at bounding box center [510, 269] width 45 height 28
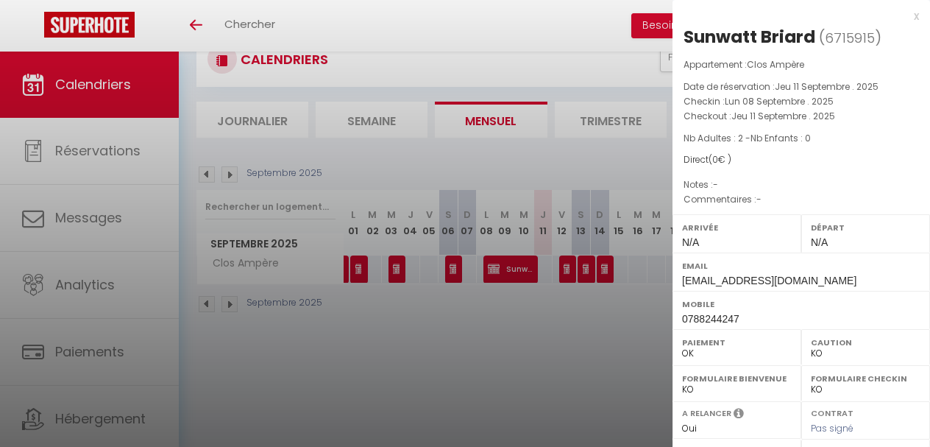
click at [546, 351] on div at bounding box center [465, 223] width 930 height 447
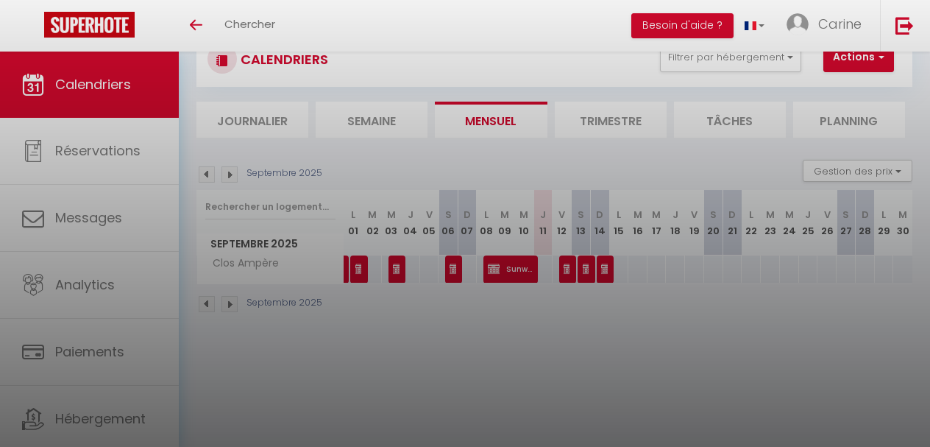
click at [546, 351] on div at bounding box center [465, 223] width 930 height 447
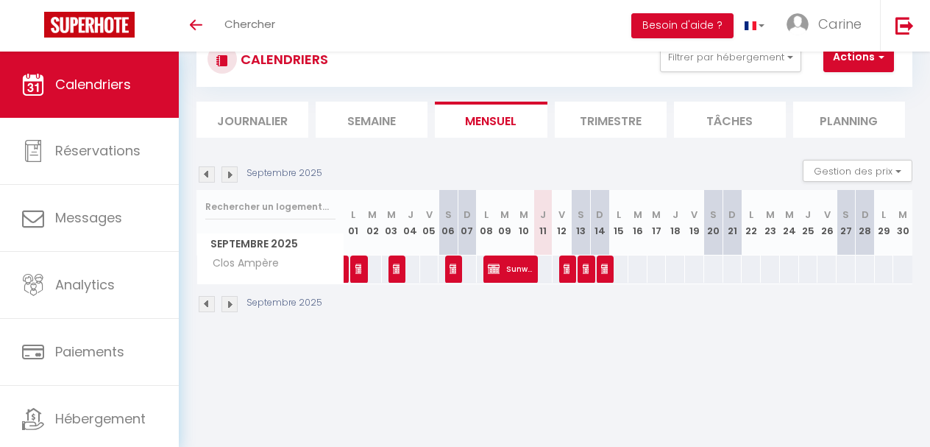
click at [568, 272] on img at bounding box center [570, 269] width 12 height 12
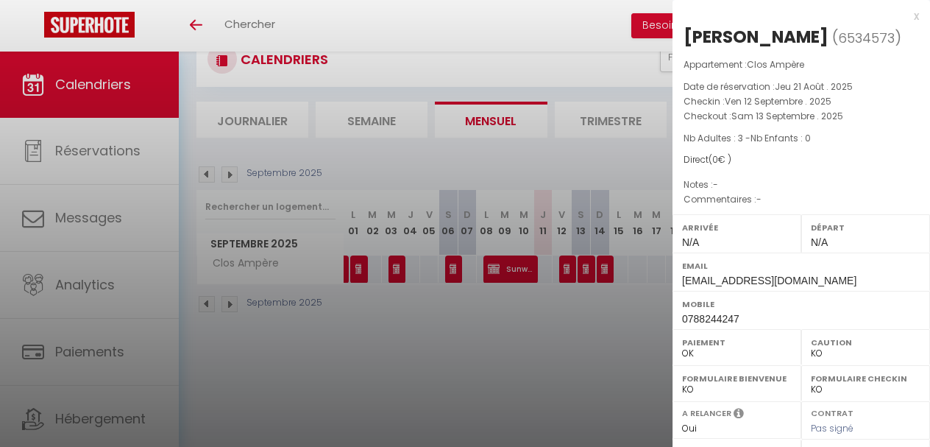
click at [597, 341] on div at bounding box center [465, 223] width 930 height 447
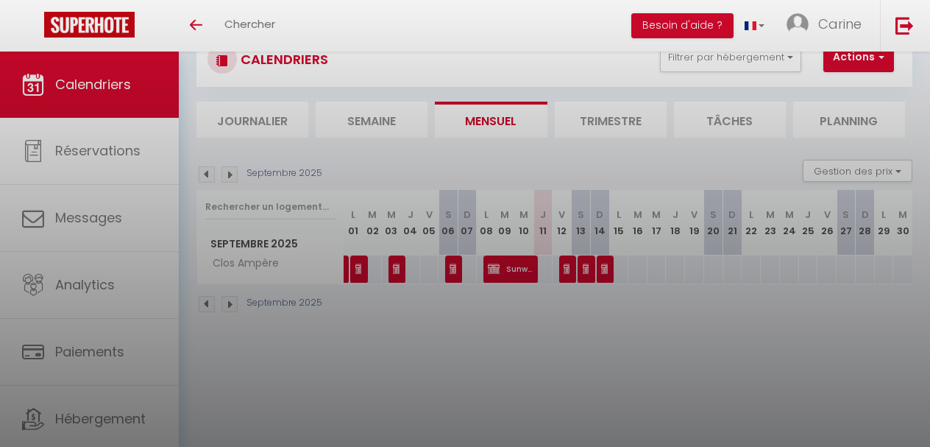
drag, startPoint x: 597, startPoint y: 341, endPoint x: 592, endPoint y: 304, distance: 37.9
click at [597, 341] on div at bounding box center [465, 223] width 930 height 447
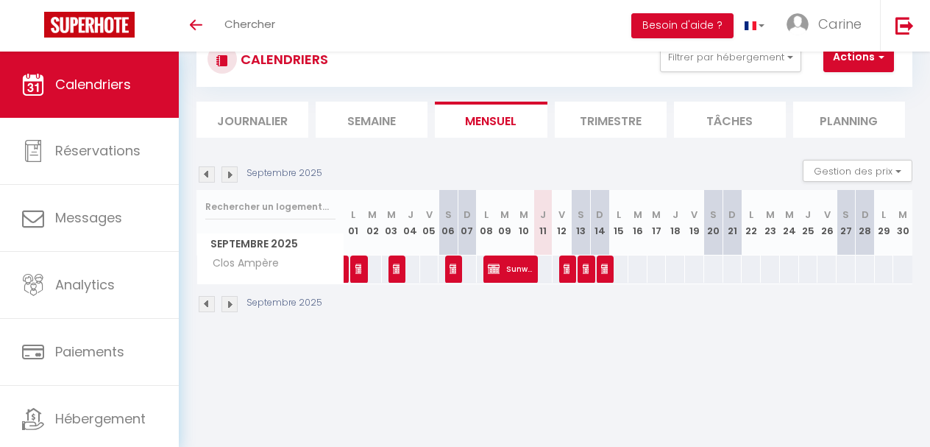
click at [591, 275] on div at bounding box center [585, 269] width 19 height 28
click at [587, 276] on span "Alexane Roire" at bounding box center [586, 269] width 7 height 28
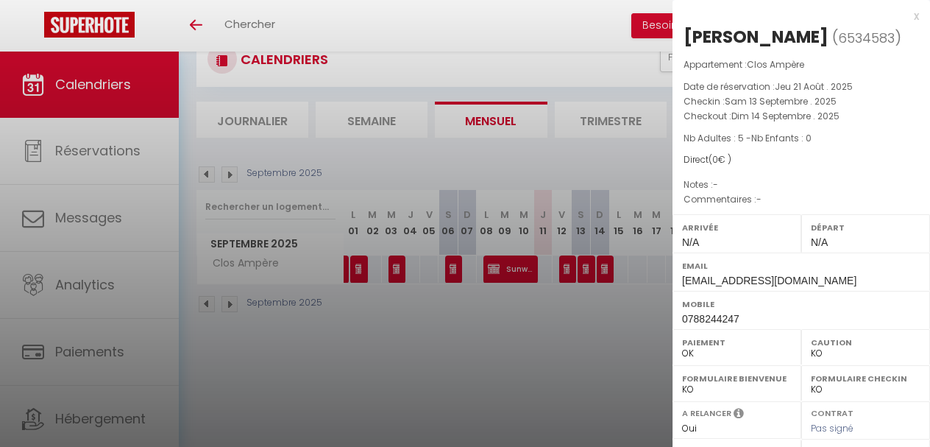
click at [599, 356] on div at bounding box center [465, 223] width 930 height 447
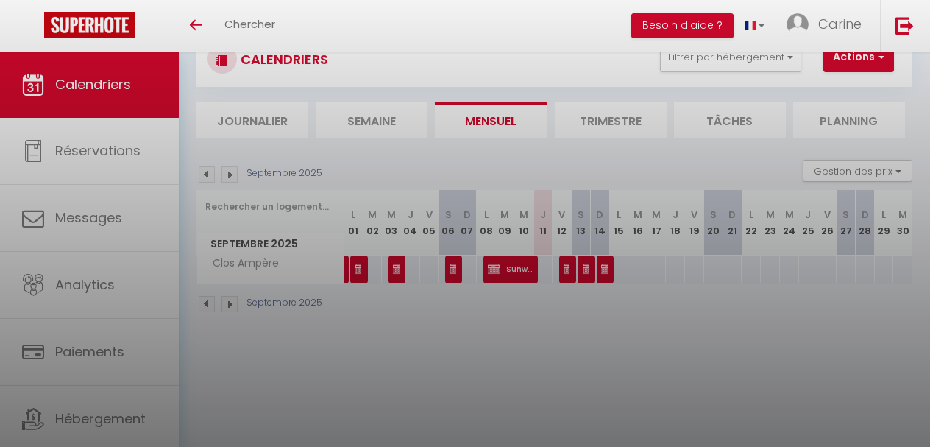
drag, startPoint x: 599, startPoint y: 356, endPoint x: 593, endPoint y: 319, distance: 37.3
click at [598, 355] on div at bounding box center [465, 223] width 930 height 447
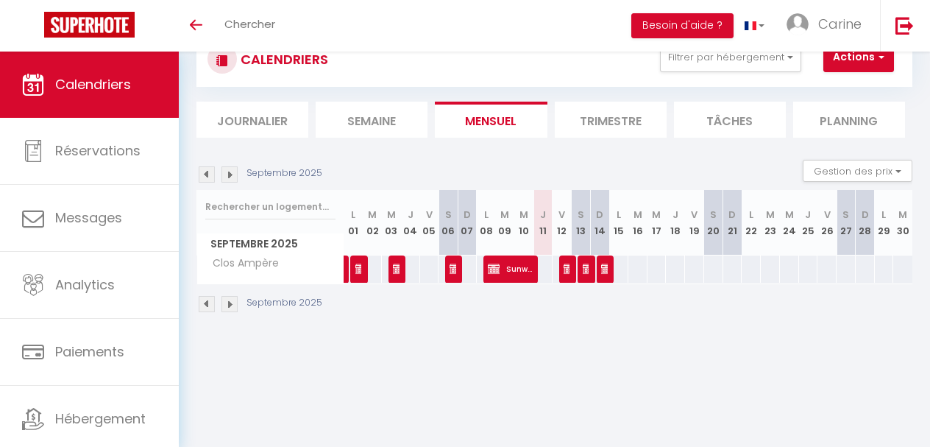
click at [603, 272] on img at bounding box center [607, 269] width 12 height 12
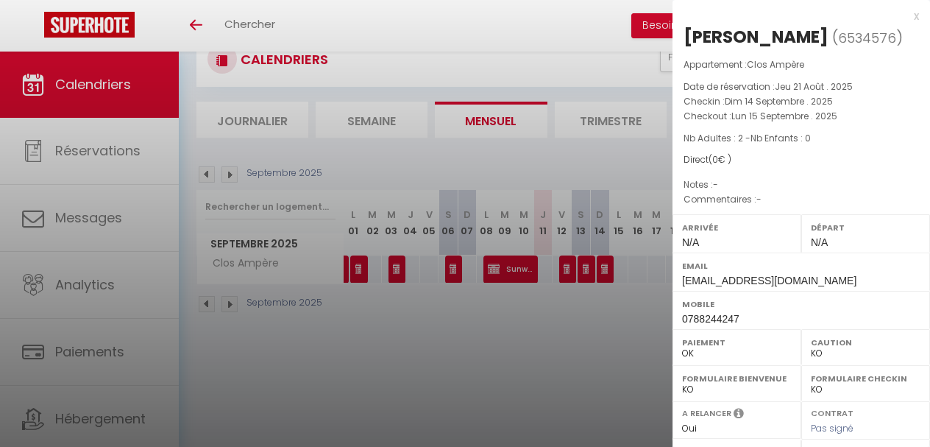
click at [917, 18] on div "x" at bounding box center [796, 16] width 247 height 18
click at [917, 18] on div at bounding box center [465, 223] width 930 height 447
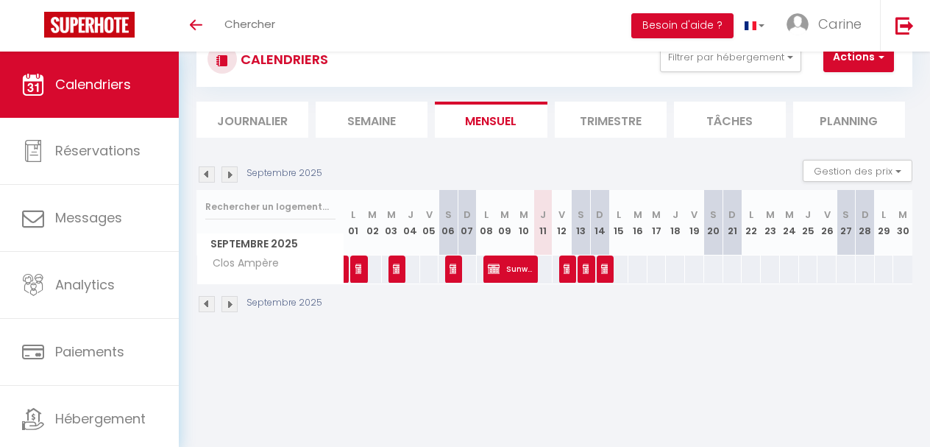
scroll to position [49, 0]
